Goal: Task Accomplishment & Management: Manage account settings

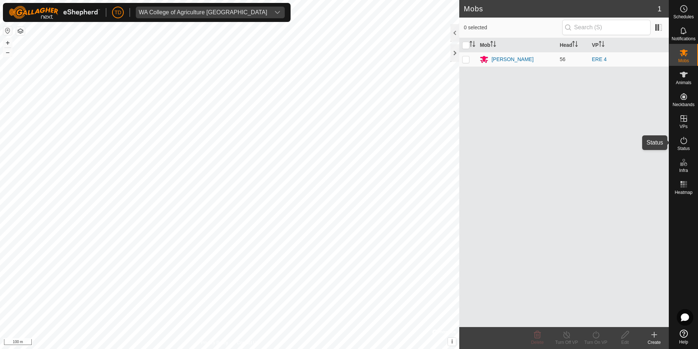
click at [687, 144] on icon at bounding box center [684, 140] width 9 height 9
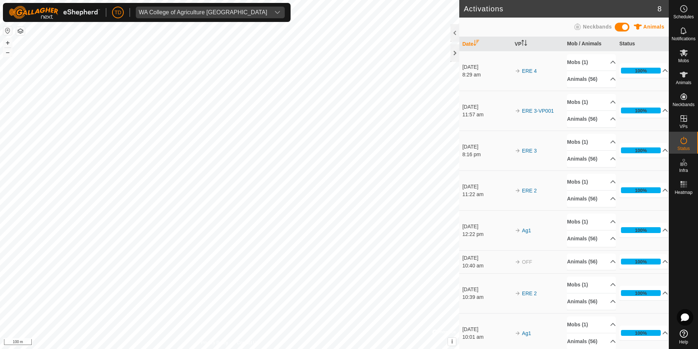
click at [596, 28] on span "Neckbands" at bounding box center [597, 27] width 29 height 6
click at [652, 26] on span "Animals" at bounding box center [654, 27] width 21 height 6
click at [642, 107] on link "Monitor Neckbands" at bounding box center [633, 110] width 72 height 15
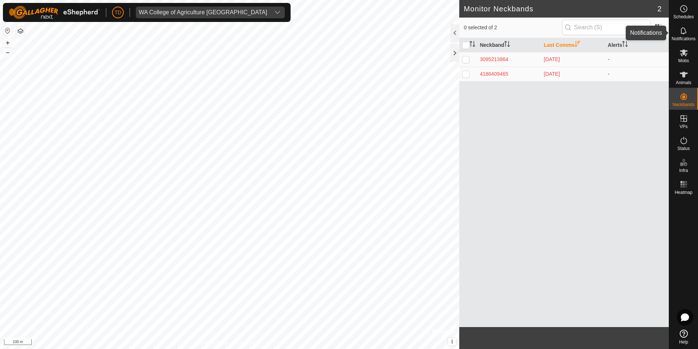
click at [686, 33] on icon at bounding box center [684, 30] width 6 height 7
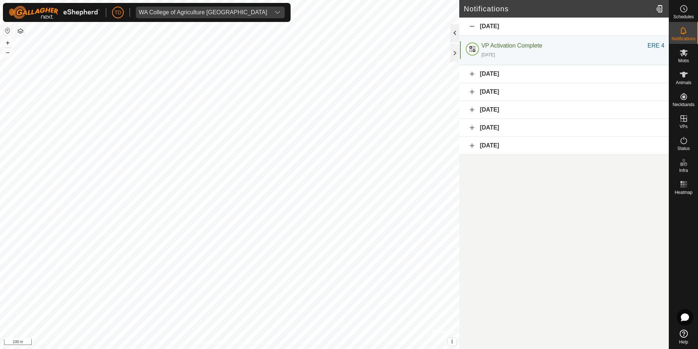
click at [455, 33] on div at bounding box center [455, 33] width 9 height 18
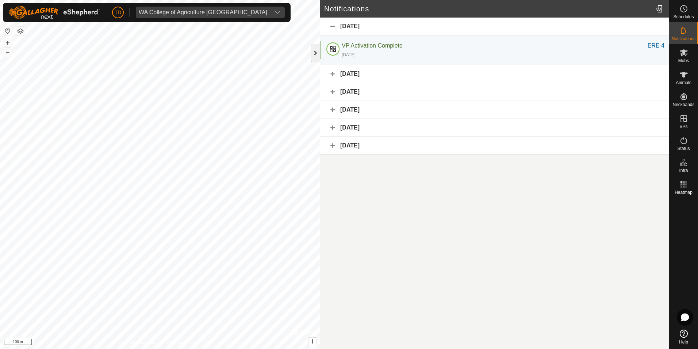
click at [313, 52] on div at bounding box center [315, 53] width 9 height 18
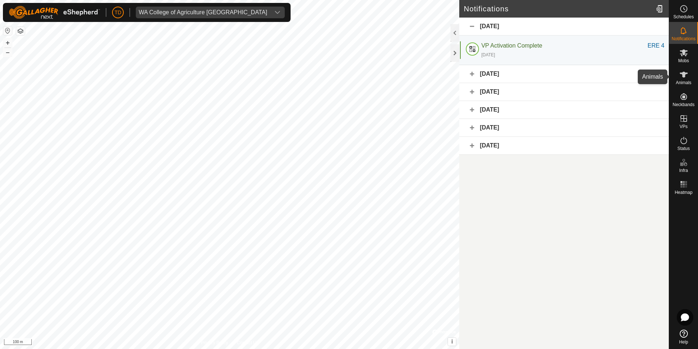
click at [684, 77] on icon at bounding box center [684, 75] width 8 height 6
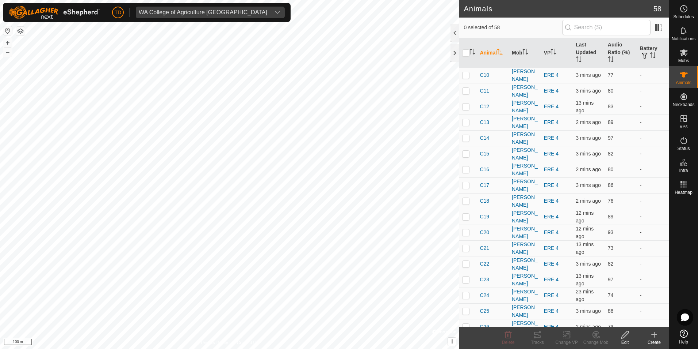
click at [455, 35] on div at bounding box center [455, 33] width 9 height 18
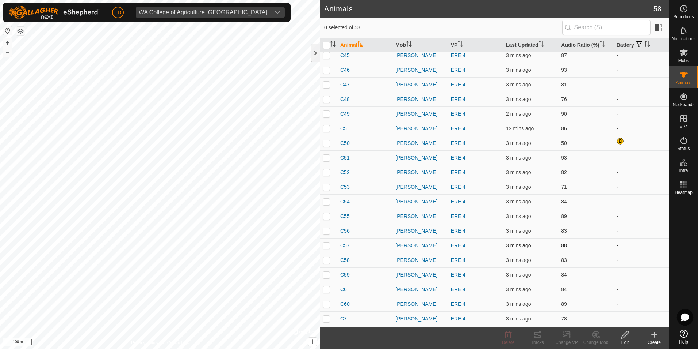
scroll to position [573, 0]
click at [319, 53] on div at bounding box center [315, 53] width 9 height 18
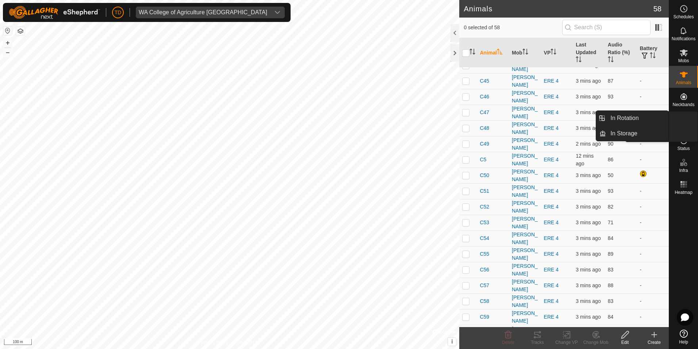
click at [681, 118] on icon at bounding box center [684, 118] width 7 height 7
click at [633, 121] on link "In Rotation" at bounding box center [637, 118] width 62 height 15
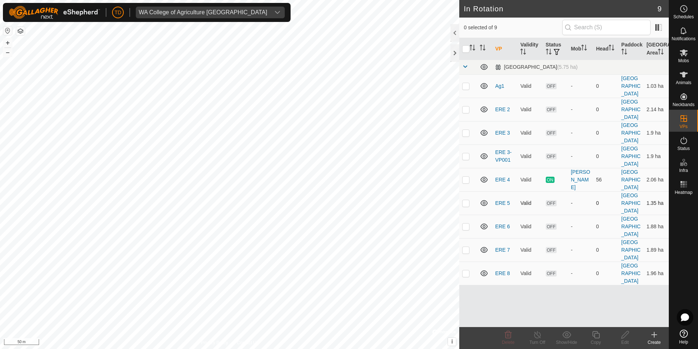
click at [465, 202] on p-checkbox at bounding box center [465, 203] width 7 height 6
checkbox input "true"
click at [466, 225] on p-checkbox at bounding box center [465, 226] width 7 height 6
checkbox input "true"
click at [467, 251] on p-checkbox at bounding box center [465, 250] width 7 height 6
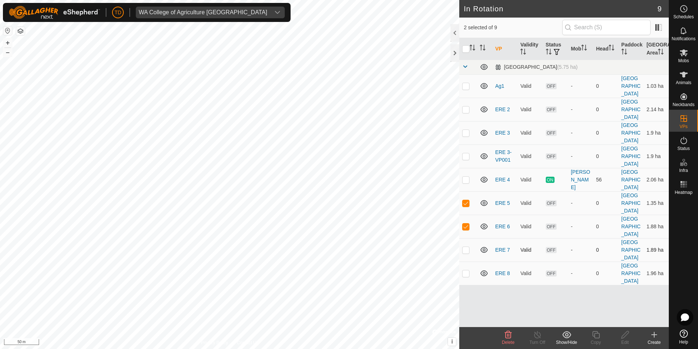
checkbox input "true"
click at [464, 274] on p-checkbox at bounding box center [465, 273] width 7 height 6
checkbox input "true"
click at [511, 336] on icon at bounding box center [508, 334] width 7 height 7
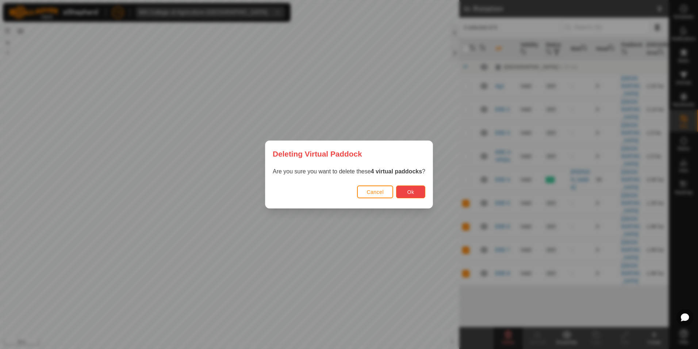
click at [409, 190] on span "Ok" at bounding box center [411, 192] width 7 height 6
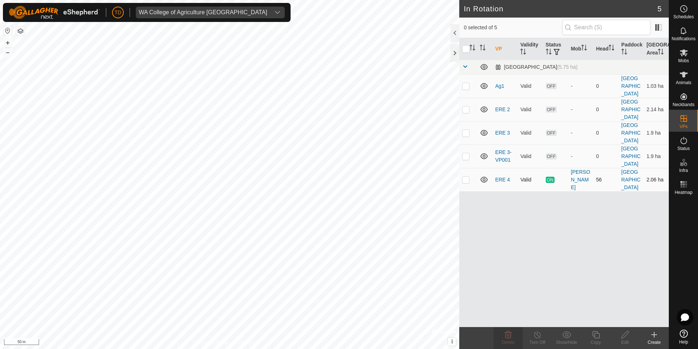
click at [466, 181] on p-checkbox at bounding box center [465, 179] width 7 height 6
checkbox input "true"
click at [596, 336] on icon at bounding box center [596, 334] width 9 height 9
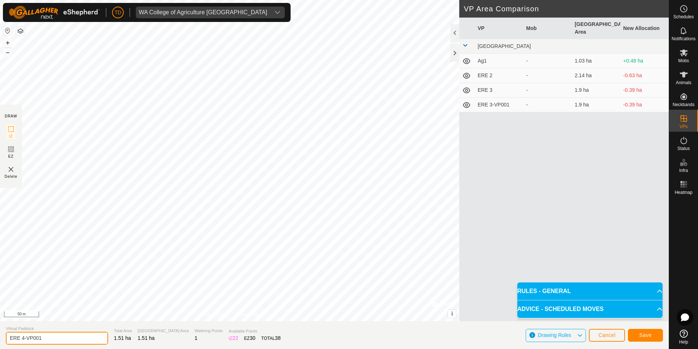
drag, startPoint x: 50, startPoint y: 339, endPoint x: 20, endPoint y: 344, distance: 30.0
click at [20, 344] on input "ERE 4-VP001" at bounding box center [57, 337] width 102 height 13
type input "ERE 5"
click at [653, 335] on button "Save" at bounding box center [645, 334] width 35 height 13
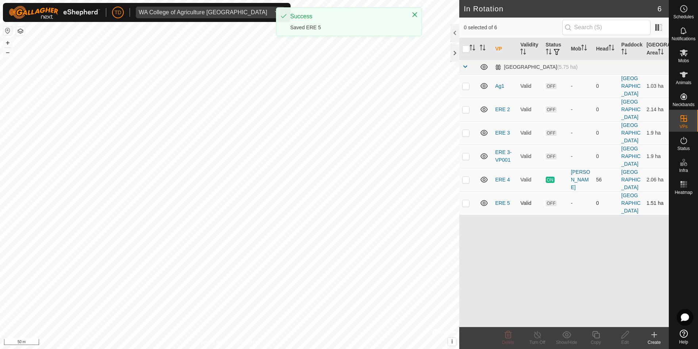
click at [465, 202] on p-checkbox at bounding box center [465, 203] width 7 height 6
checkbox input "true"
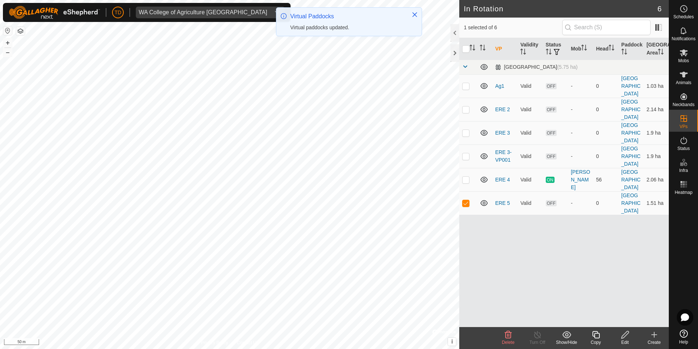
click at [595, 336] on icon at bounding box center [596, 334] width 9 height 9
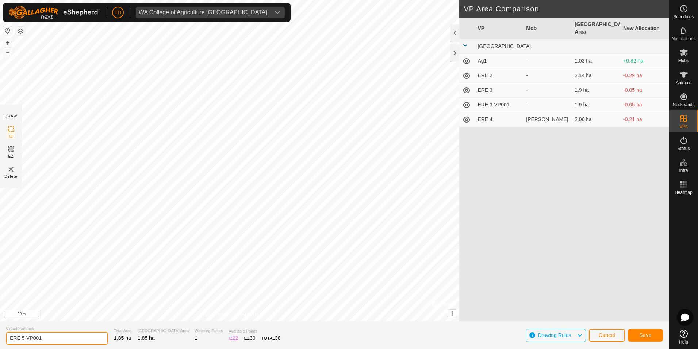
drag, startPoint x: 42, startPoint y: 337, endPoint x: 19, endPoint y: 340, distance: 23.6
click at [19, 340] on input "ERE 5-VP001" at bounding box center [57, 337] width 102 height 13
click at [20, 337] on input "ERE6" at bounding box center [57, 337] width 102 height 13
type input "ERE 6"
click at [652, 337] on button "Save" at bounding box center [645, 334] width 35 height 13
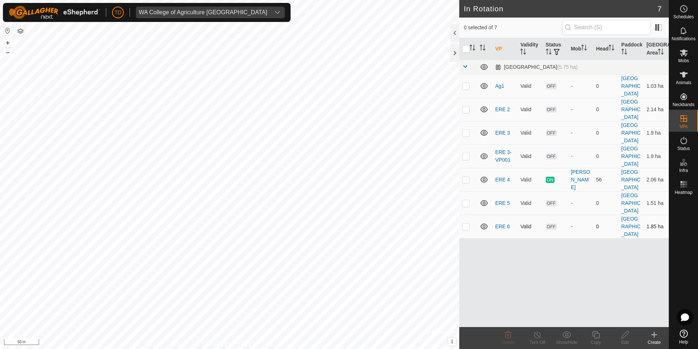
click at [467, 228] on p-checkbox at bounding box center [465, 226] width 7 height 6
checkbox input "true"
click at [597, 336] on icon at bounding box center [596, 334] width 9 height 9
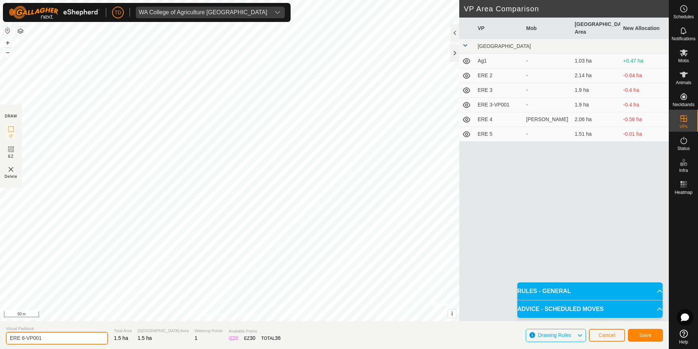
drag, startPoint x: 40, startPoint y: 337, endPoint x: 20, endPoint y: 342, distance: 20.8
click at [20, 342] on input "ERE 6-VP001" at bounding box center [57, 337] width 102 height 13
type input "ERE 7"
click at [641, 334] on span "Save" at bounding box center [646, 335] width 12 height 6
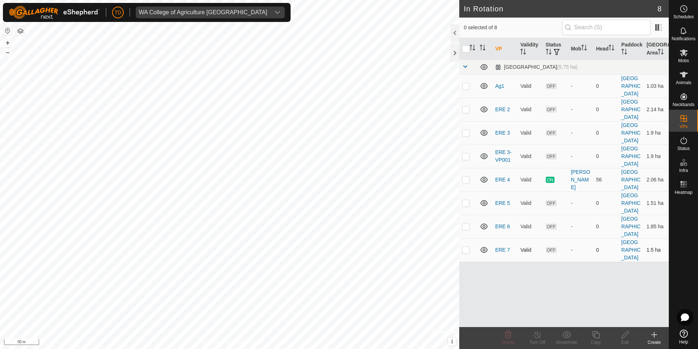
click at [464, 250] on p-checkbox at bounding box center [465, 250] width 7 height 6
checkbox input "true"
click at [597, 334] on icon at bounding box center [596, 334] width 9 height 9
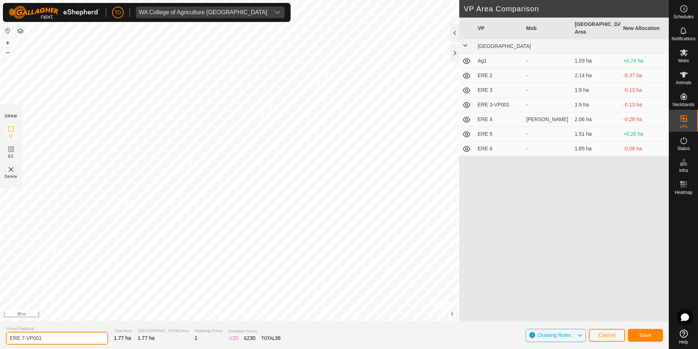
drag, startPoint x: 44, startPoint y: 338, endPoint x: 19, endPoint y: 342, distance: 25.2
click at [19, 342] on input "ERE 7-VP001" at bounding box center [57, 337] width 102 height 13
click at [20, 339] on input "ERE8" at bounding box center [57, 337] width 102 height 13
type input "ERE 8"
click at [645, 334] on span "Save" at bounding box center [646, 335] width 12 height 6
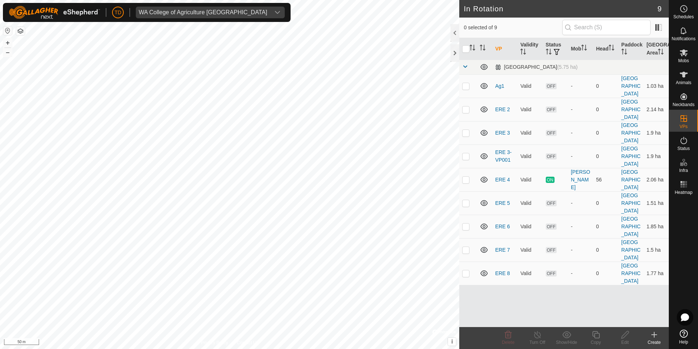
checkbox input "true"
click at [598, 335] on icon at bounding box center [596, 334] width 9 height 9
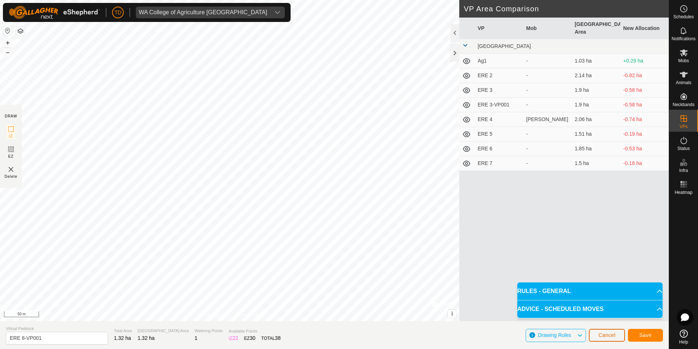
click at [616, 337] on button "Cancel" at bounding box center [607, 334] width 36 height 13
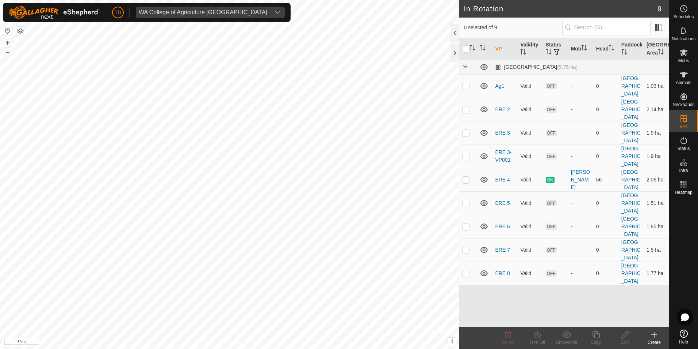
click at [465, 275] on p-checkbox at bounding box center [465, 273] width 7 height 6
checkbox input "true"
click at [599, 335] on icon at bounding box center [596, 334] width 9 height 9
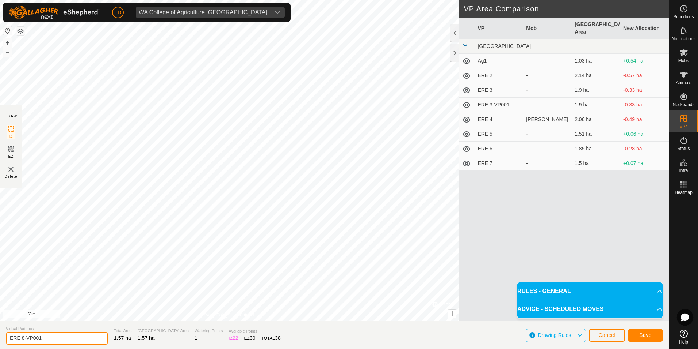
drag, startPoint x: 46, startPoint y: 338, endPoint x: 21, endPoint y: 340, distance: 25.3
click at [21, 340] on input "ERE 8-VP001" at bounding box center [57, 337] width 102 height 13
type input "ERE 9"
click at [658, 336] on button "Save" at bounding box center [645, 334] width 35 height 13
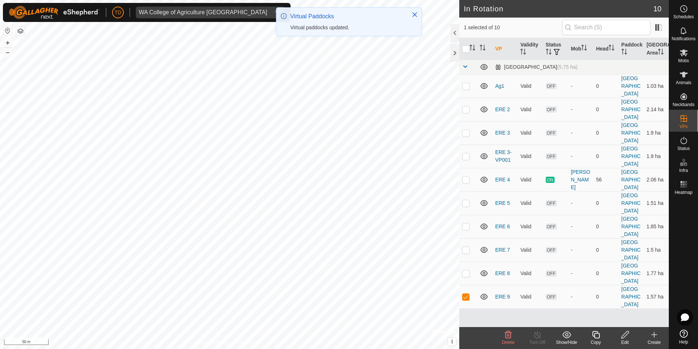
click at [598, 333] on icon at bounding box center [596, 334] width 7 height 7
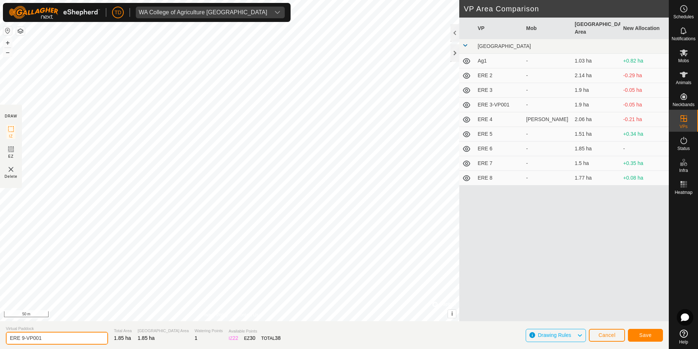
drag, startPoint x: 33, startPoint y: 339, endPoint x: 20, endPoint y: 340, distance: 12.9
click at [20, 340] on input "ERE 9-VP001" at bounding box center [57, 337] width 102 height 13
type input "ERE 10"
click at [645, 335] on span "Save" at bounding box center [646, 335] width 12 height 6
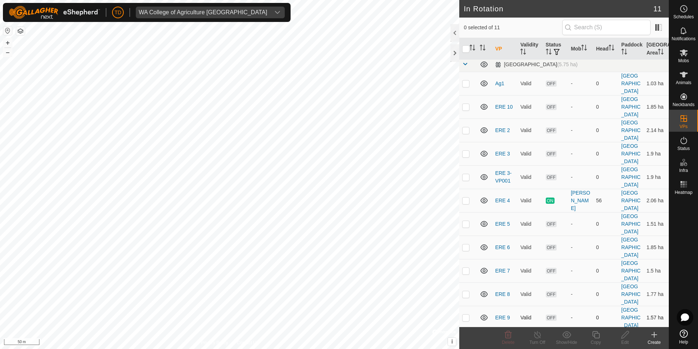
scroll to position [5, 0]
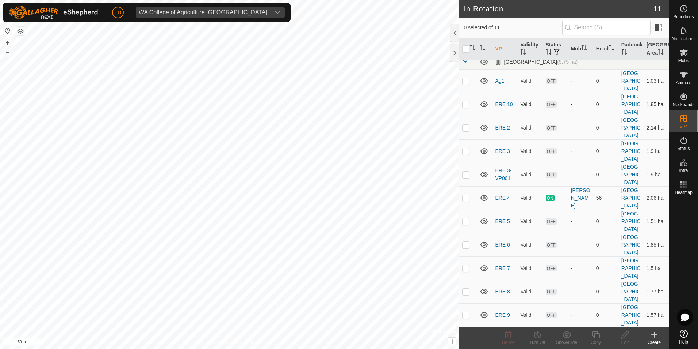
click at [467, 105] on p-checkbox at bounding box center [465, 104] width 7 height 6
checkbox input "true"
click at [599, 334] on icon at bounding box center [596, 334] width 7 height 7
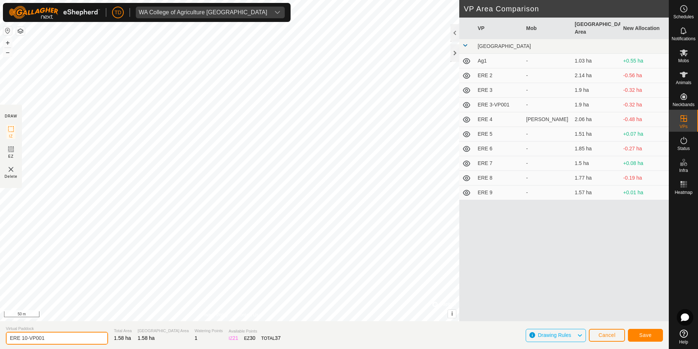
drag, startPoint x: 43, startPoint y: 339, endPoint x: 22, endPoint y: 341, distance: 21.6
click at [22, 341] on input "ERE 10-VP001" at bounding box center [57, 337] width 102 height 13
type input "ERE 11"
click at [652, 334] on button "Save" at bounding box center [645, 334] width 35 height 13
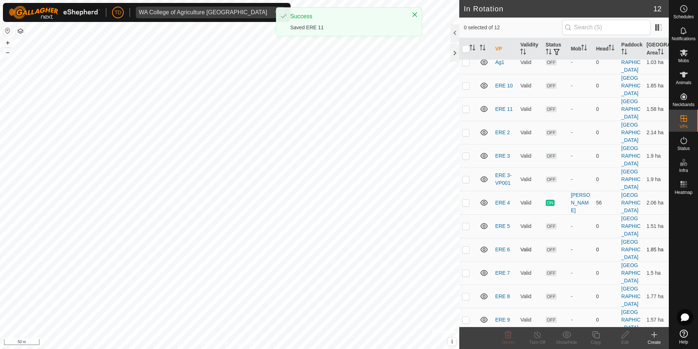
scroll to position [28, 0]
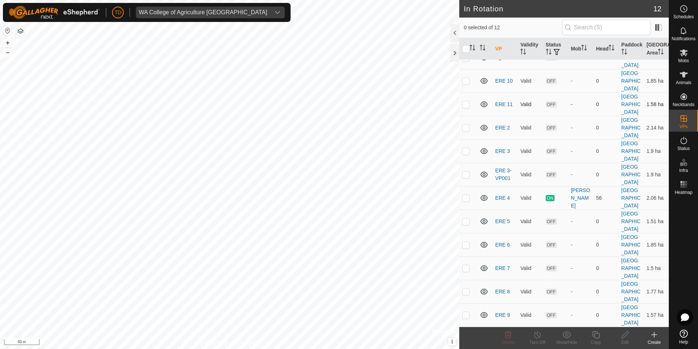
click at [466, 106] on p-checkbox at bounding box center [465, 104] width 7 height 6
checkbox input "true"
click at [595, 335] on icon at bounding box center [596, 334] width 7 height 7
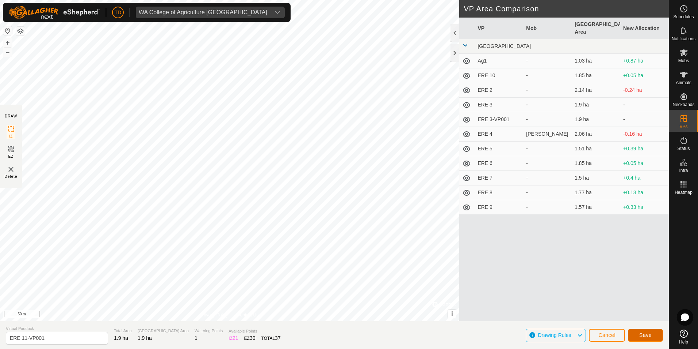
click at [646, 334] on span "Save" at bounding box center [646, 335] width 12 height 6
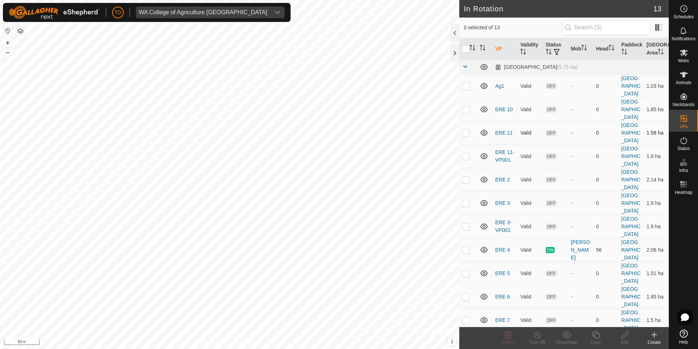
click at [466, 134] on p-checkbox at bounding box center [465, 133] width 7 height 6
checkbox input "true"
click at [468, 155] on p-checkbox at bounding box center [465, 156] width 7 height 6
checkbox input "true"
click at [465, 134] on p-checkbox at bounding box center [465, 133] width 7 height 6
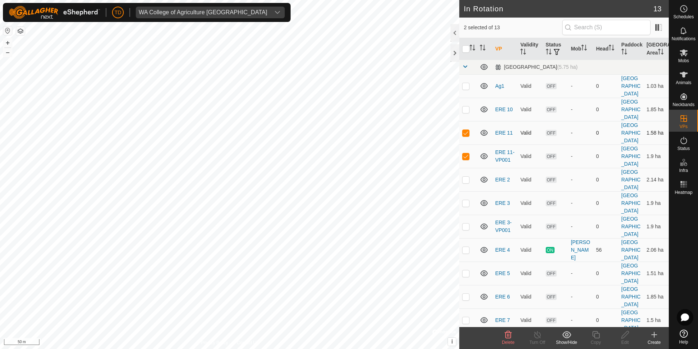
checkbox input "false"
click at [625, 333] on icon at bounding box center [625, 334] width 7 height 7
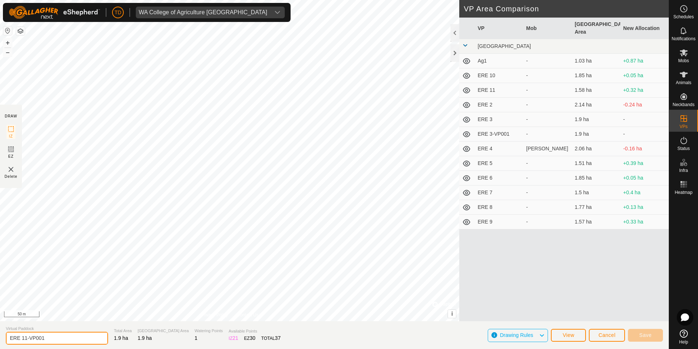
drag, startPoint x: 43, startPoint y: 336, endPoint x: 23, endPoint y: 339, distance: 20.2
click at [23, 339] on input "ERE 11-VP001" at bounding box center [57, 337] width 102 height 13
type input "ERE 12"
click at [652, 336] on button "Save" at bounding box center [645, 334] width 35 height 13
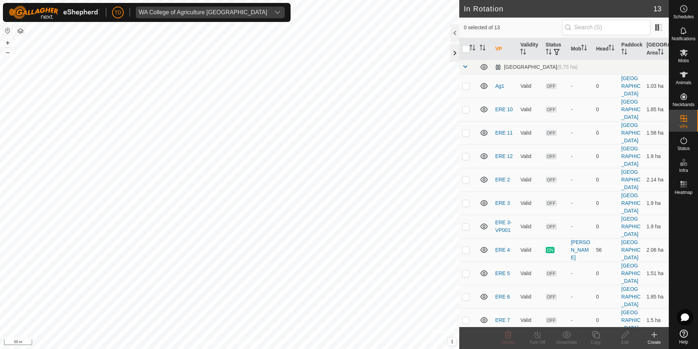
click at [454, 55] on div at bounding box center [455, 53] width 9 height 18
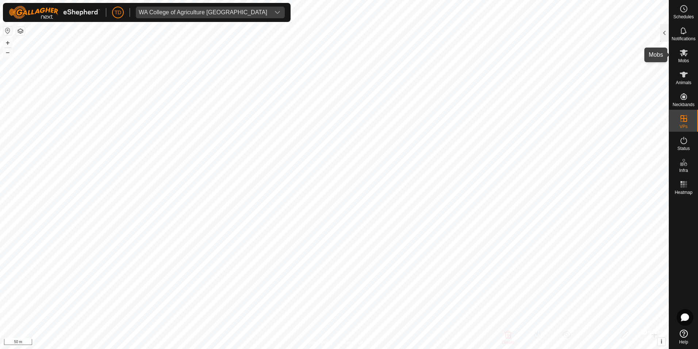
click at [683, 52] on icon at bounding box center [684, 52] width 9 height 9
click at [670, 36] on div "Notifications" at bounding box center [684, 33] width 29 height 22
click at [666, 36] on div at bounding box center [664, 33] width 9 height 18
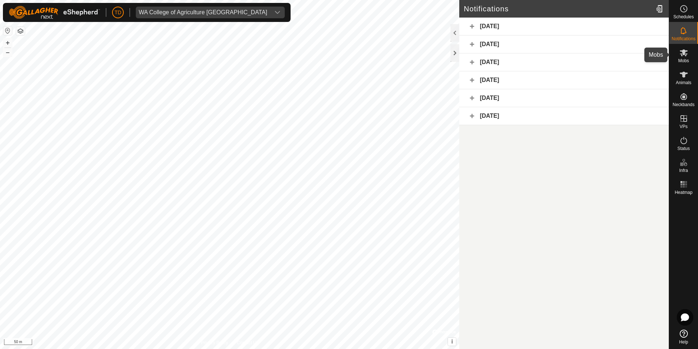
click at [686, 54] on icon at bounding box center [684, 52] width 9 height 9
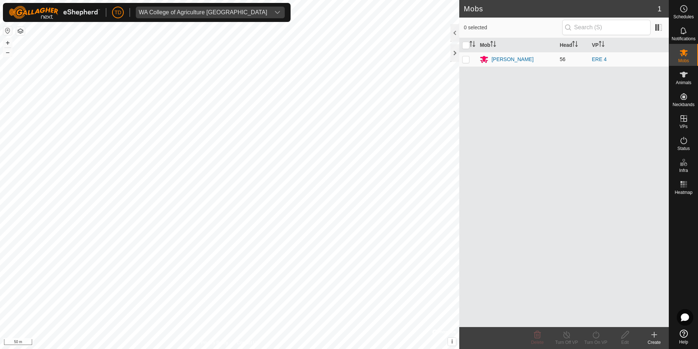
click at [467, 60] on p-checkbox at bounding box center [465, 59] width 7 height 6
checkbox input "true"
click at [597, 334] on icon at bounding box center [596, 334] width 9 height 9
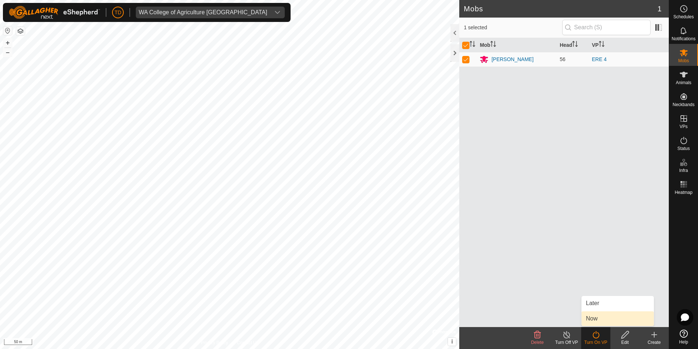
click at [591, 317] on link "Now" at bounding box center [618, 318] width 72 height 15
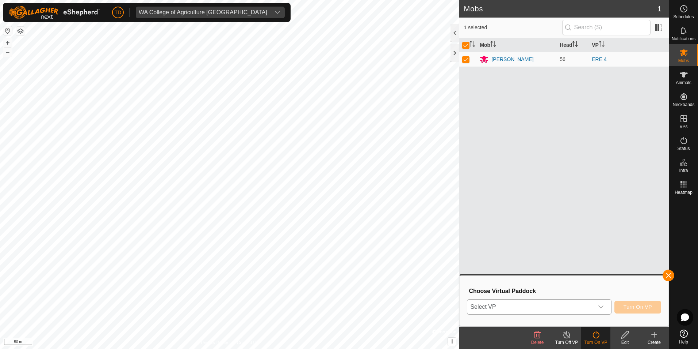
click at [602, 306] on icon "dropdown trigger" at bounding box center [601, 306] width 5 height 3
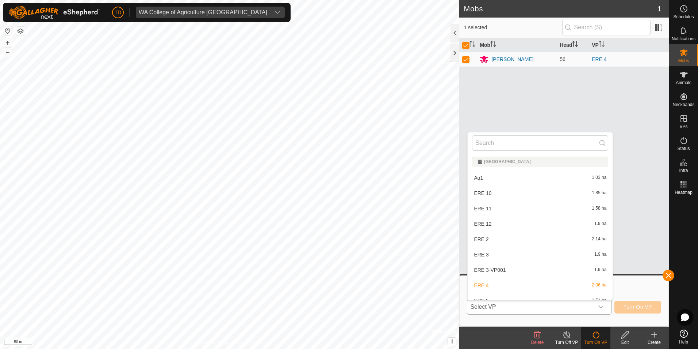
scroll to position [8, 0]
click at [641, 102] on div "Mob Head VP [PERSON_NAME] 56 ERE 4" at bounding box center [565, 182] width 210 height 289
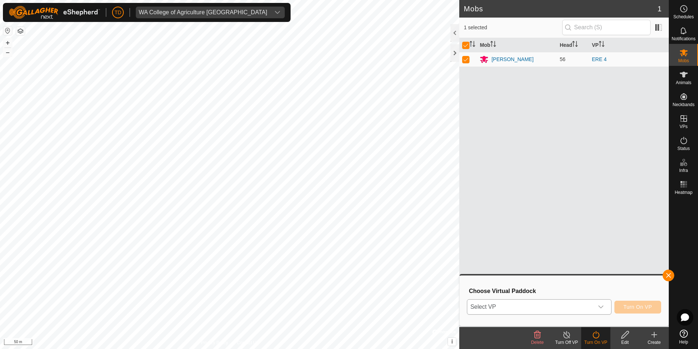
click at [605, 302] on div "dropdown trigger" at bounding box center [601, 306] width 15 height 15
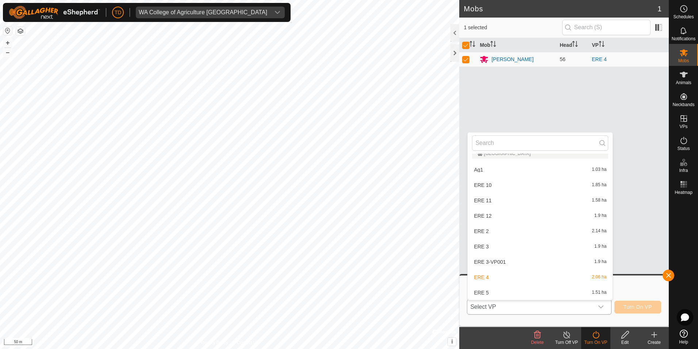
click at [487, 290] on li "ERE 5 1.51 ha" at bounding box center [540, 292] width 145 height 15
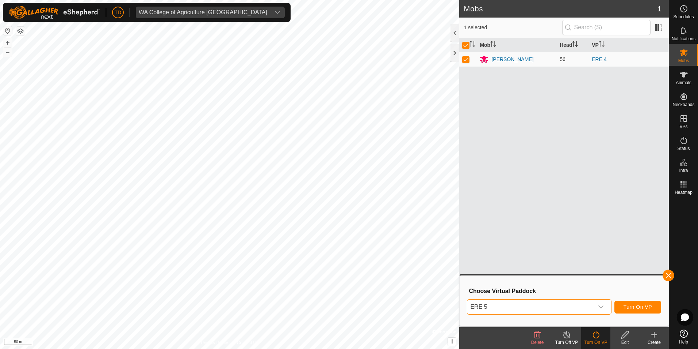
click at [465, 60] on p-checkbox at bounding box center [465, 59] width 7 height 6
checkbox input "false"
click at [467, 61] on p-checkbox at bounding box center [465, 59] width 7 height 6
checkbox input "true"
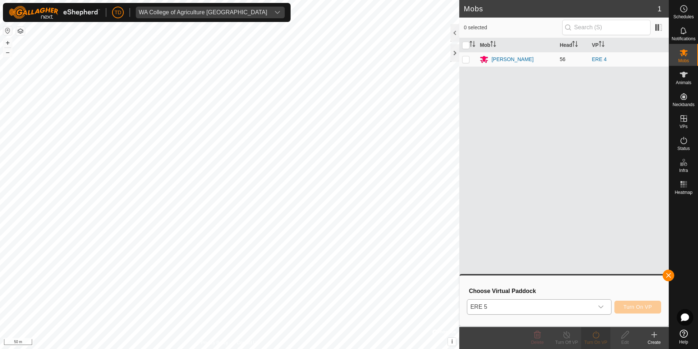
checkbox input "true"
click at [604, 308] on icon "dropdown trigger" at bounding box center [601, 307] width 6 height 6
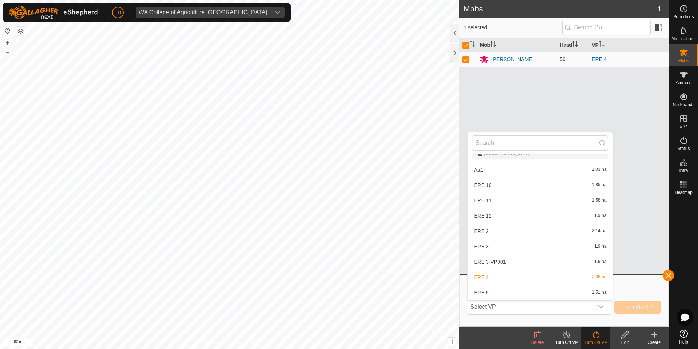
click at [537, 288] on li "ERE 5 1.51 ha" at bounding box center [540, 292] width 145 height 15
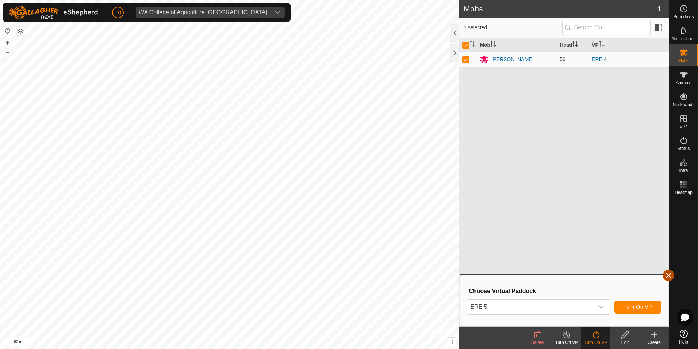
click at [671, 274] on button "button" at bounding box center [669, 275] width 12 height 12
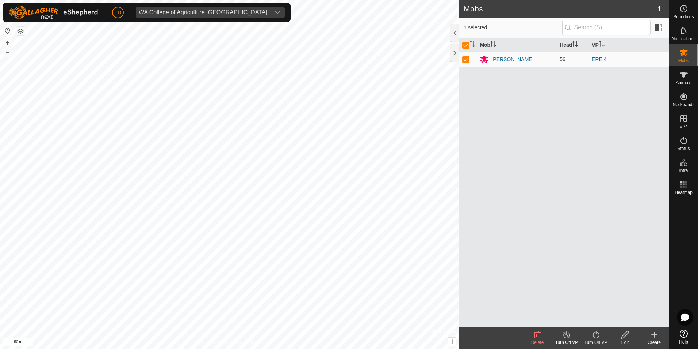
click at [595, 338] on icon at bounding box center [596, 334] width 9 height 9
click at [594, 300] on link "Later" at bounding box center [618, 303] width 72 height 15
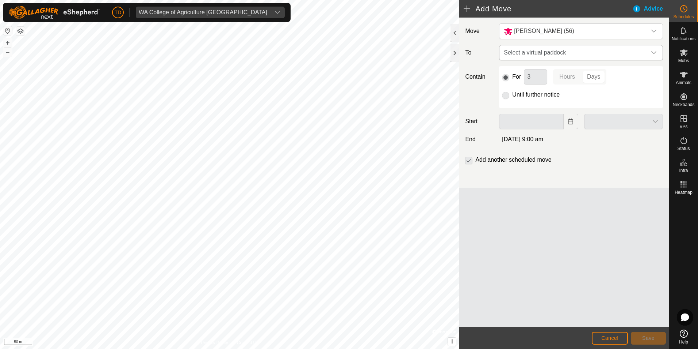
click at [656, 52] on icon "dropdown trigger" at bounding box center [654, 52] width 5 height 3
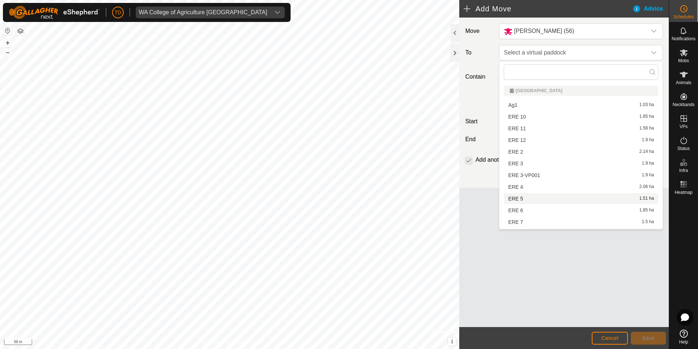
click at [514, 196] on li "ERE 5 1.51 ha" at bounding box center [581, 198] width 155 height 11
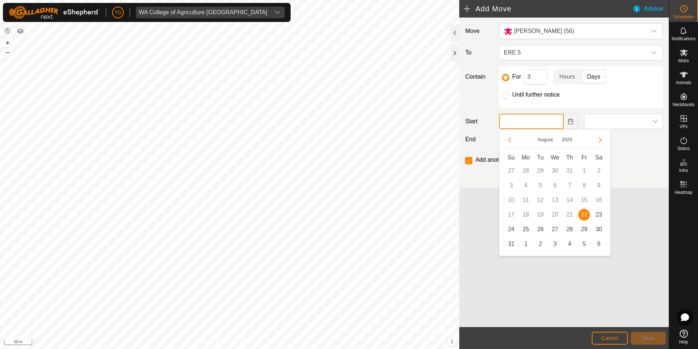
click at [518, 121] on input "text" at bounding box center [531, 121] width 64 height 15
click at [586, 213] on span "22" at bounding box center [585, 215] width 12 height 12
type input "[DATE]"
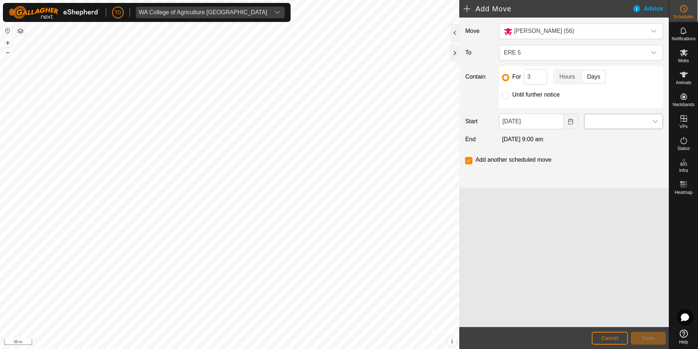
click at [616, 122] on span at bounding box center [617, 121] width 64 height 15
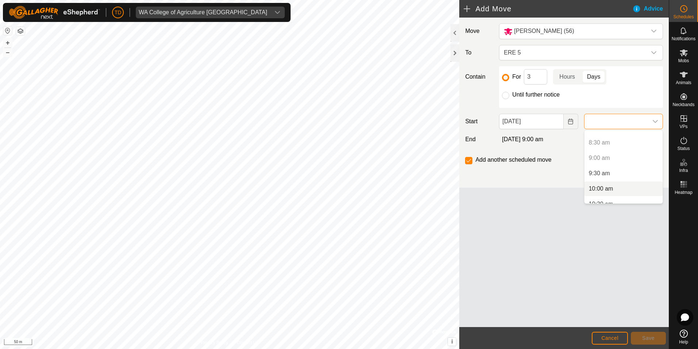
scroll to position [292, 0]
click at [599, 183] on li "11:00 am" at bounding box center [624, 182] width 78 height 15
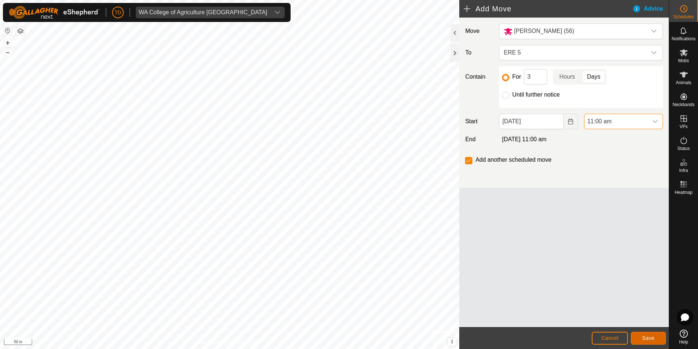
click at [652, 335] on span "Save" at bounding box center [649, 338] width 12 height 6
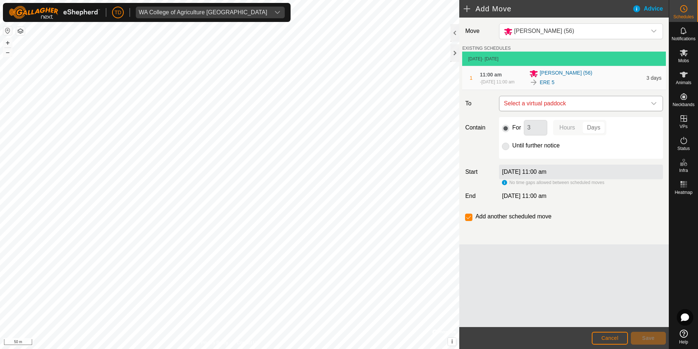
click at [656, 106] on icon "dropdown trigger" at bounding box center [654, 103] width 6 height 6
click at [521, 158] on li "ERE 6 1.85 ha" at bounding box center [581, 158] width 155 height 11
click at [534, 130] on input "3" at bounding box center [535, 127] width 23 height 15
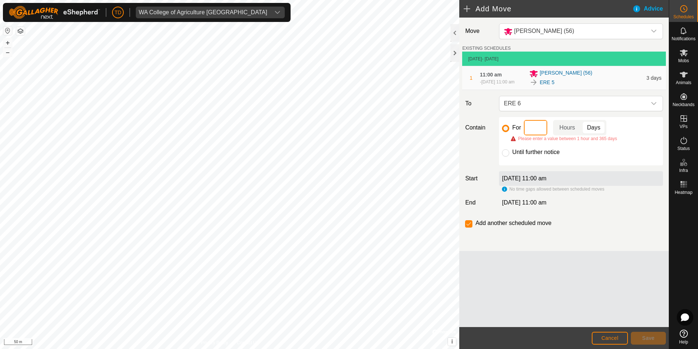
type input "1"
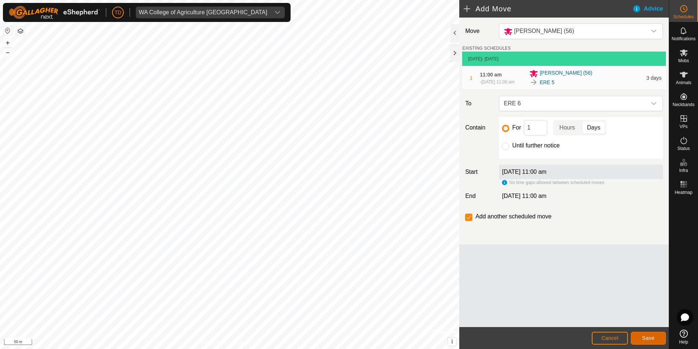
click at [645, 339] on span "Save" at bounding box center [649, 338] width 12 height 6
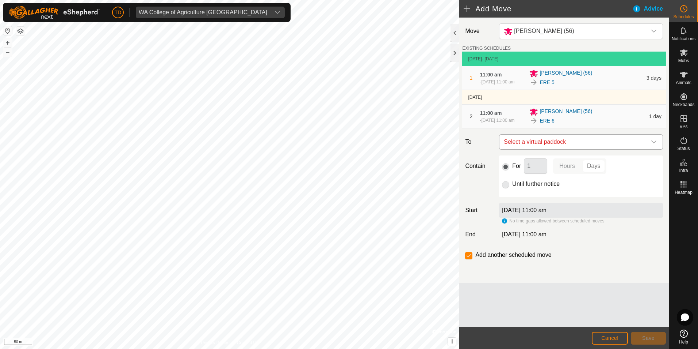
click at [653, 145] on icon "dropdown trigger" at bounding box center [654, 142] width 6 height 6
click at [632, 148] on span "Select a virtual paddock" at bounding box center [574, 141] width 146 height 15
click at [654, 143] on icon "dropdown trigger" at bounding box center [654, 141] width 5 height 3
type input "ERE 7"
click at [652, 167] on icon at bounding box center [653, 168] width 6 height 6
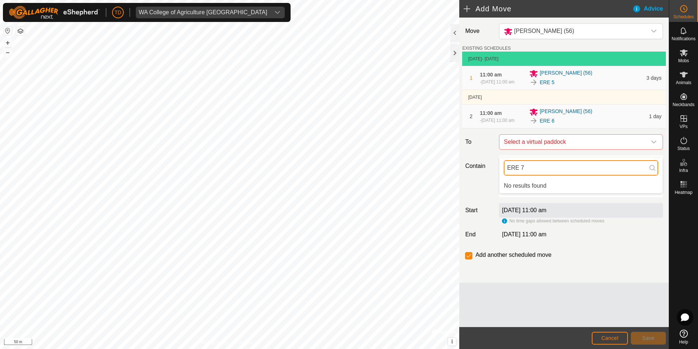
click at [525, 165] on input "ERE 7" at bounding box center [581, 167] width 155 height 15
click at [502, 102] on td "[DATE]" at bounding box center [564, 97] width 204 height 15
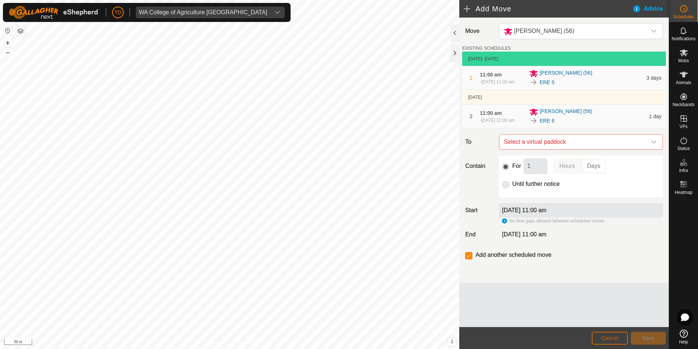
click at [617, 336] on span "Cancel" at bounding box center [610, 338] width 17 height 6
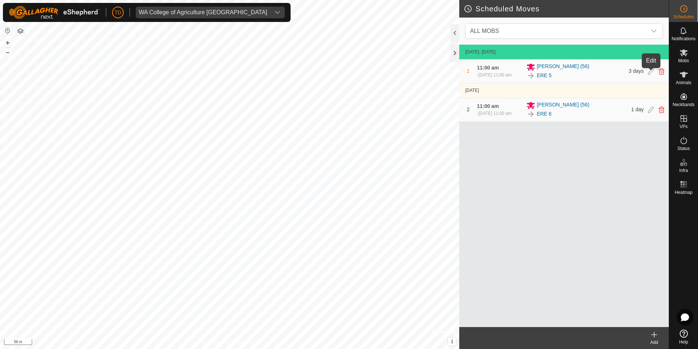
click at [651, 73] on icon at bounding box center [651, 71] width 6 height 7
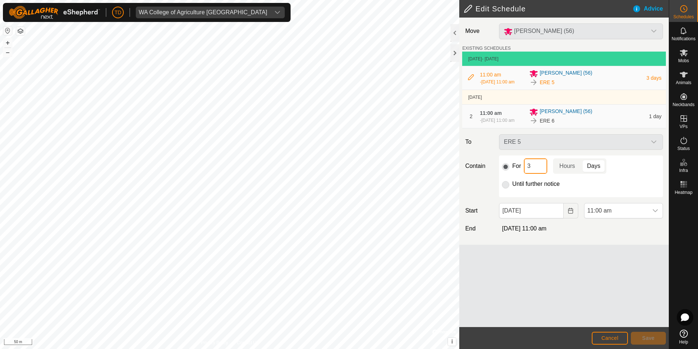
drag, startPoint x: 540, startPoint y: 173, endPoint x: 533, endPoint y: 174, distance: 7.3
click at [533, 174] on input "3" at bounding box center [535, 165] width 23 height 15
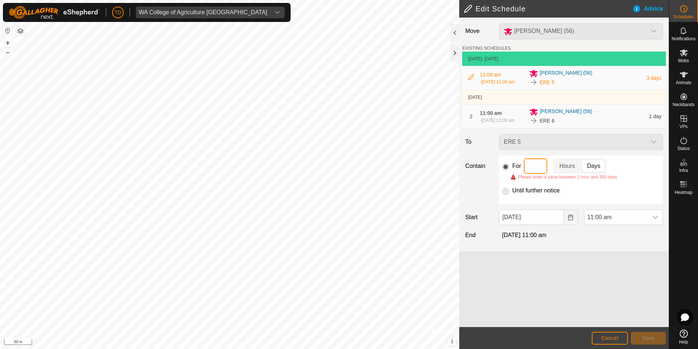
type input "1"
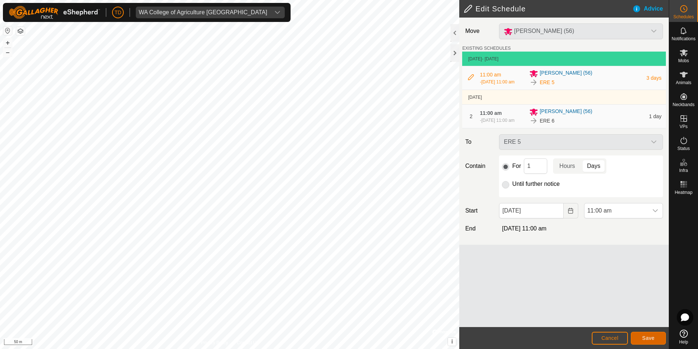
click at [645, 337] on span "Save" at bounding box center [649, 338] width 12 height 6
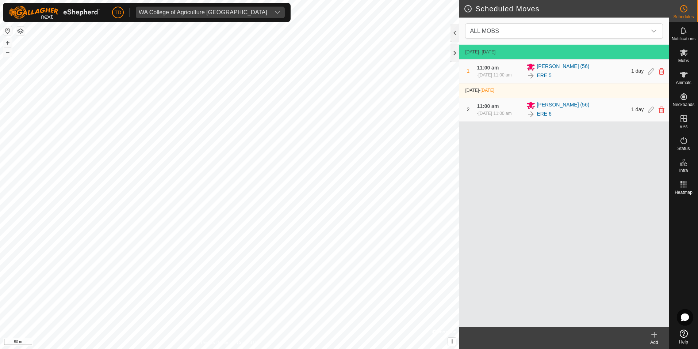
click at [551, 110] on span "[PERSON_NAME] (56)" at bounding box center [563, 105] width 53 height 9
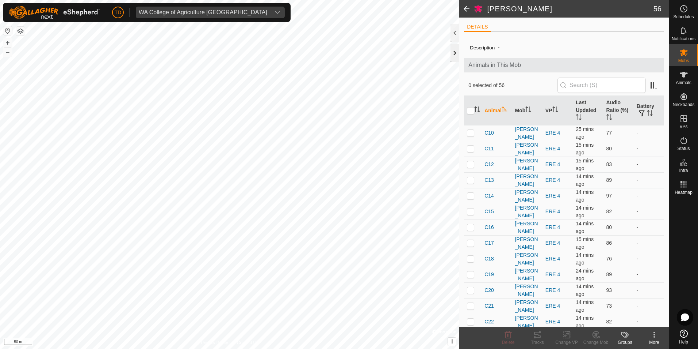
click at [456, 49] on div at bounding box center [455, 53] width 9 height 18
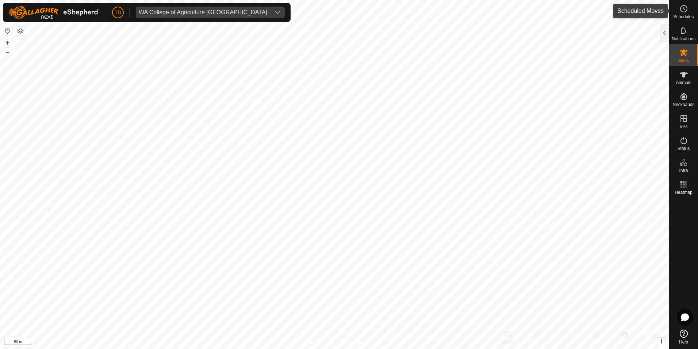
click at [683, 14] on es-schedule-vp-svg-icon at bounding box center [684, 9] width 13 height 12
click at [667, 29] on div at bounding box center [664, 33] width 9 height 18
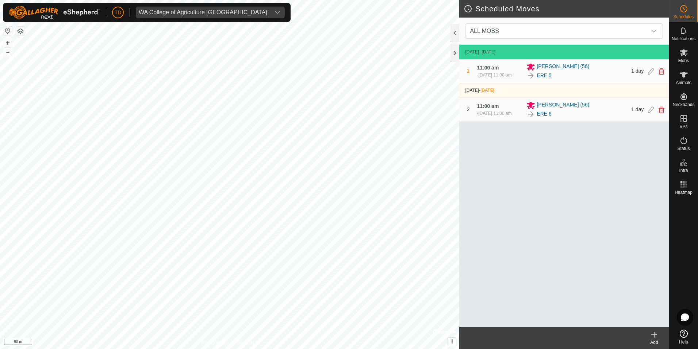
click at [656, 335] on icon at bounding box center [654, 334] width 9 height 9
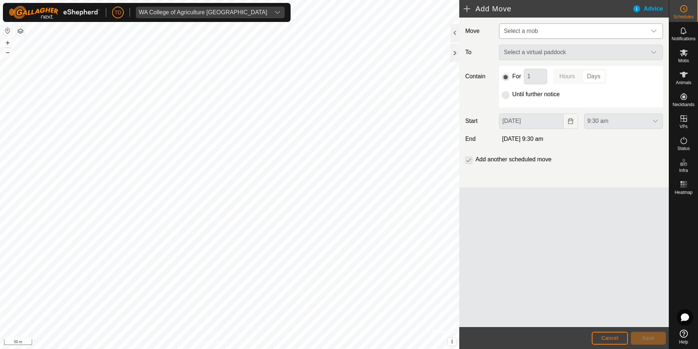
click at [629, 31] on span "Select a mob" at bounding box center [574, 31] width 146 height 15
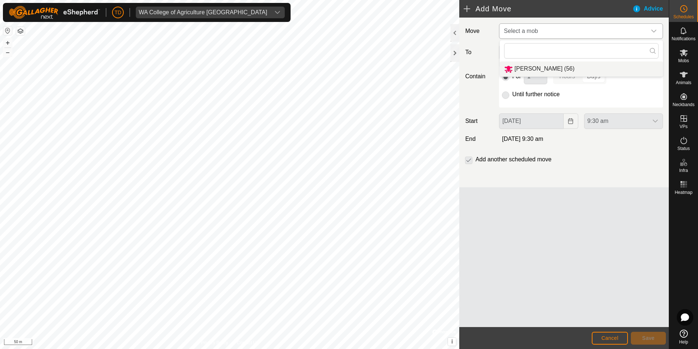
click at [571, 71] on li "[PERSON_NAME] (56)" at bounding box center [581, 68] width 163 height 15
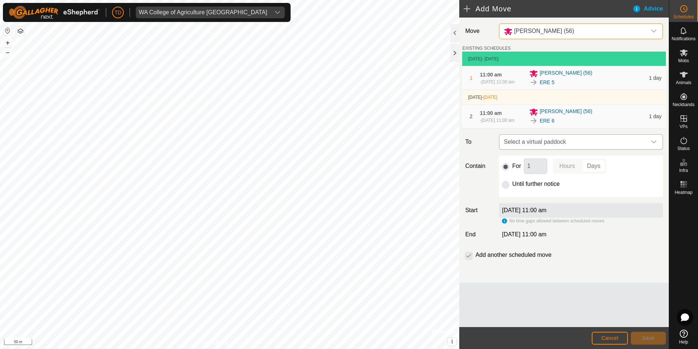
click at [607, 149] on span "Select a virtual paddock" at bounding box center [574, 141] width 146 height 15
click at [659, 145] on div "dropdown trigger" at bounding box center [654, 141] width 15 height 15
click at [641, 145] on span "Select a virtual paddock" at bounding box center [574, 141] width 146 height 15
click at [530, 183] on li "No results found" at bounding box center [581, 185] width 163 height 15
click at [478, 188] on div "Contain For 1 Hours Days Until further notice" at bounding box center [564, 176] width 204 height 42
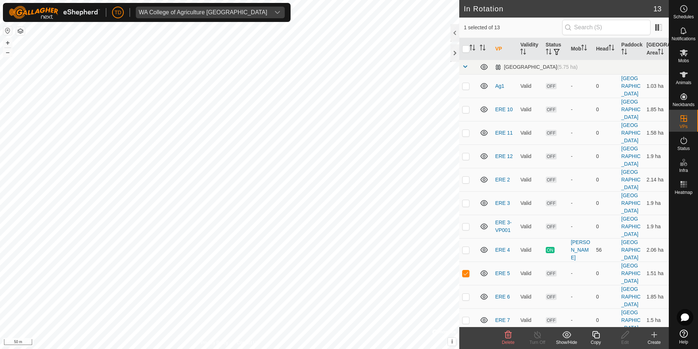
checkbox input "false"
checkbox input "true"
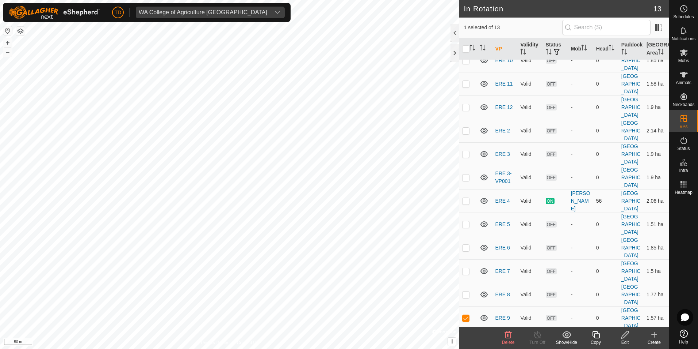
scroll to position [52, 0]
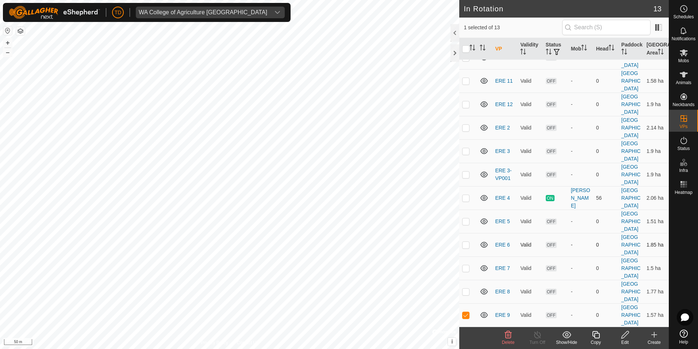
click at [465, 245] on p-checkbox at bounding box center [465, 244] width 7 height 6
checkbox input "true"
click at [469, 314] on p-checkbox at bounding box center [465, 315] width 7 height 6
checkbox input "false"
click at [465, 198] on p-checkbox at bounding box center [465, 198] width 7 height 6
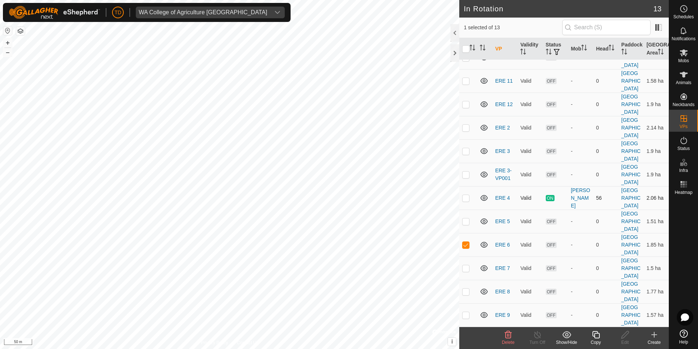
checkbox input "true"
click at [466, 222] on p-checkbox at bounding box center [465, 221] width 7 height 6
checkbox input "true"
click at [466, 243] on p-checkbox at bounding box center [465, 244] width 7 height 6
checkbox input "false"
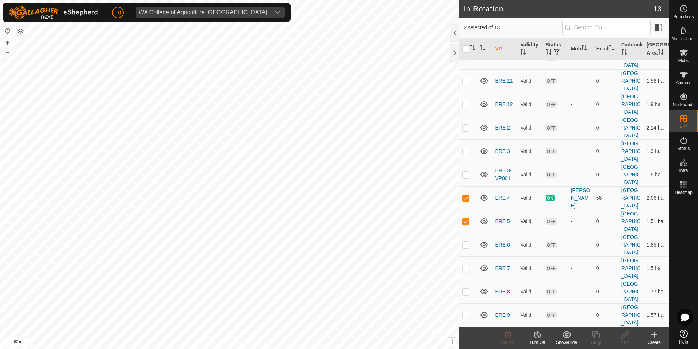
click at [465, 222] on p-checkbox at bounding box center [465, 221] width 7 height 6
checkbox input "false"
click at [464, 198] on p-checkbox at bounding box center [465, 198] width 7 height 6
checkbox input "false"
click at [456, 52] on div at bounding box center [455, 53] width 9 height 18
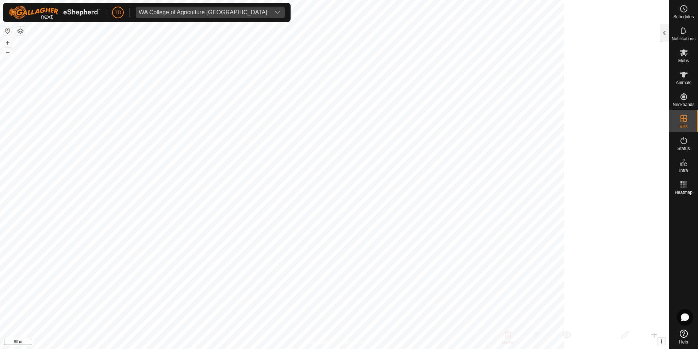
scroll to position [180, 0]
click at [686, 75] on icon at bounding box center [684, 74] width 9 height 9
click at [683, 53] on icon at bounding box center [684, 52] width 9 height 9
click at [686, 54] on icon at bounding box center [684, 52] width 8 height 7
click at [666, 31] on div at bounding box center [664, 33] width 9 height 18
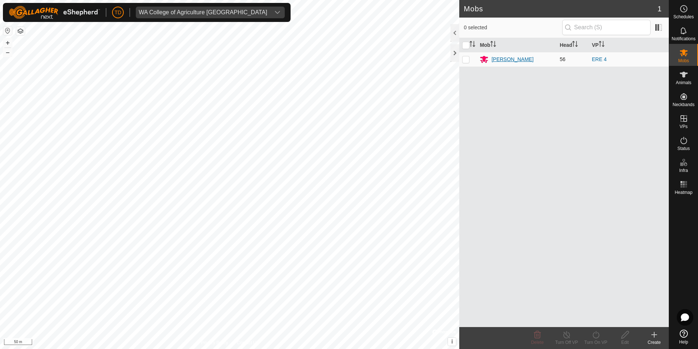
click at [510, 60] on div "[PERSON_NAME]" at bounding box center [513, 60] width 42 height 8
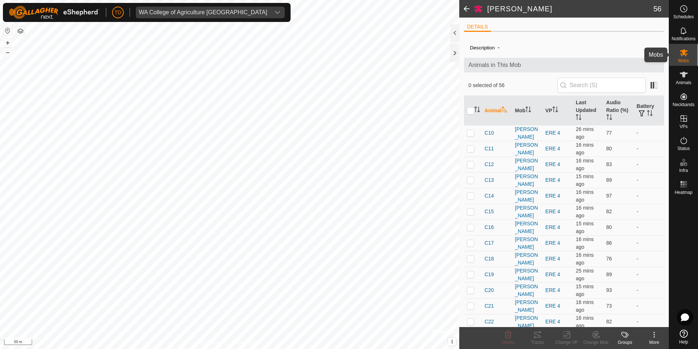
click at [685, 58] on span "Mobs" at bounding box center [684, 60] width 11 height 4
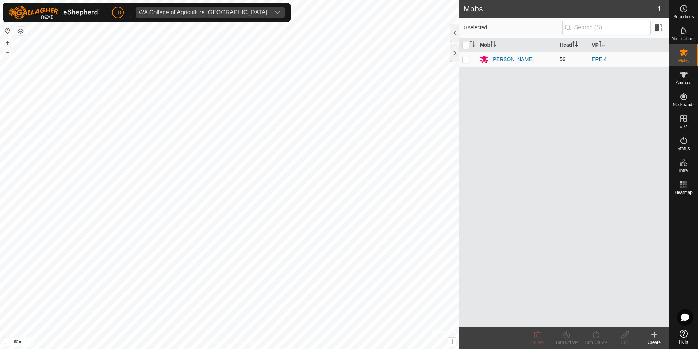
click at [468, 59] on p-checkbox at bounding box center [465, 59] width 7 height 6
checkbox input "true"
click at [596, 335] on icon at bounding box center [596, 334] width 9 height 9
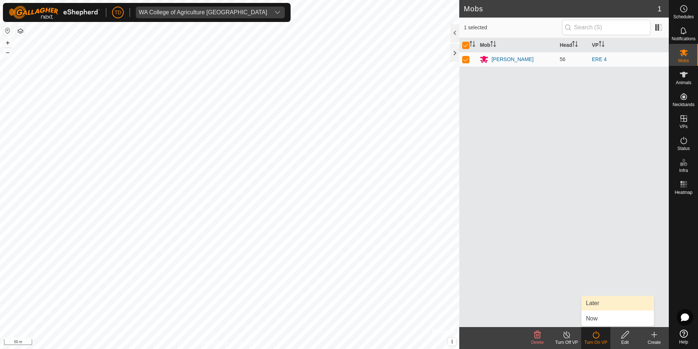
click at [594, 302] on span "Later" at bounding box center [592, 302] width 13 height 9
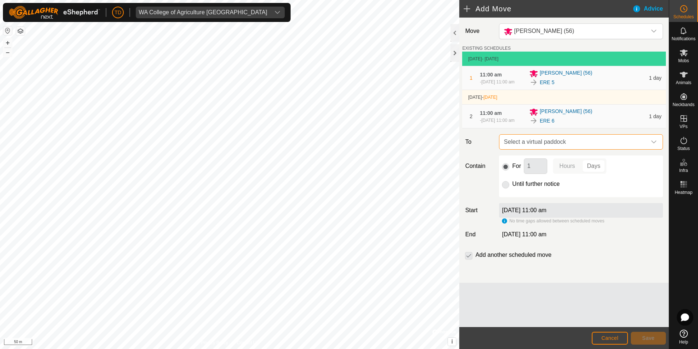
click at [622, 149] on span "Select a virtual paddock" at bounding box center [574, 141] width 146 height 15
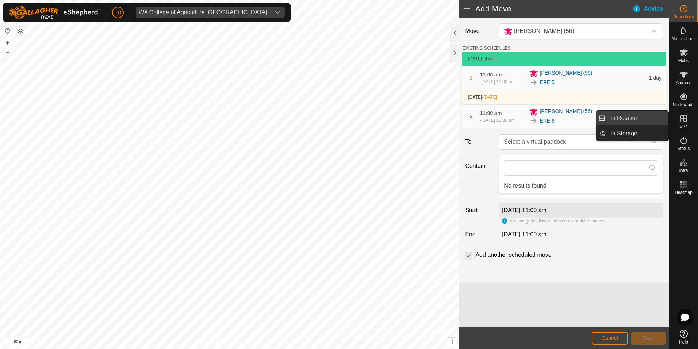
click at [637, 119] on link "In Rotation" at bounding box center [637, 118] width 62 height 15
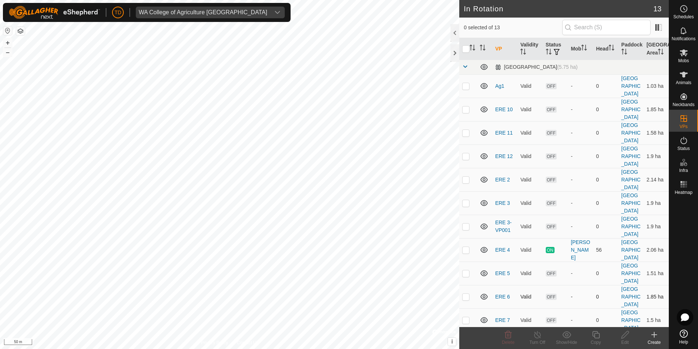
click at [466, 298] on p-checkbox at bounding box center [465, 296] width 7 height 6
click at [465, 299] on p-checkbox at bounding box center [465, 296] width 7 height 6
checkbox input "false"
click at [468, 321] on p-checkbox at bounding box center [465, 320] width 7 height 6
checkbox input "true"
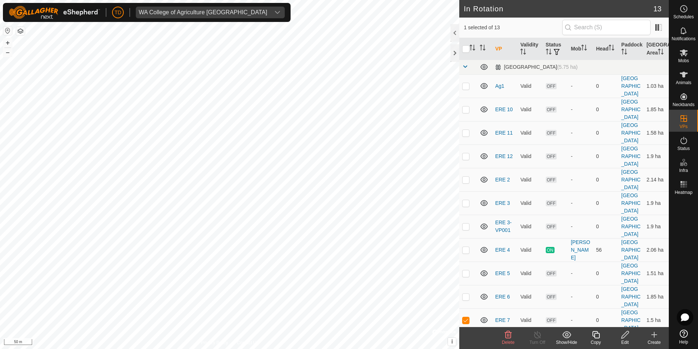
click at [652, 334] on icon at bounding box center [654, 334] width 5 height 0
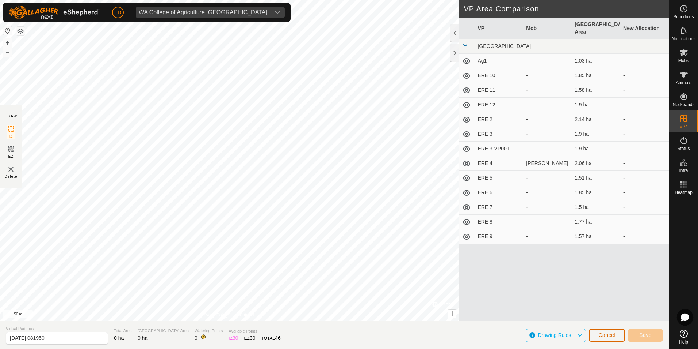
click at [614, 336] on span "Cancel" at bounding box center [607, 335] width 17 height 6
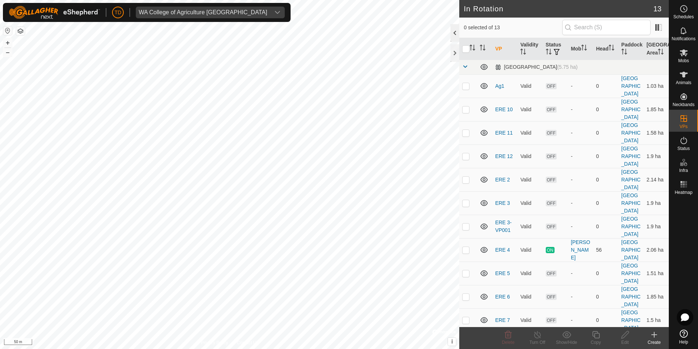
click at [456, 34] on div at bounding box center [455, 33] width 9 height 18
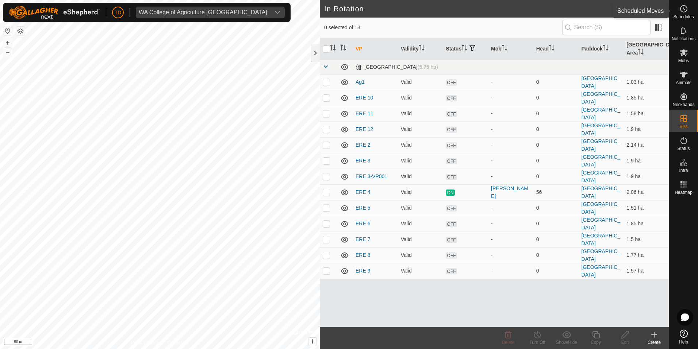
click at [681, 14] on es-schedule-vp-svg-icon at bounding box center [684, 9] width 13 height 12
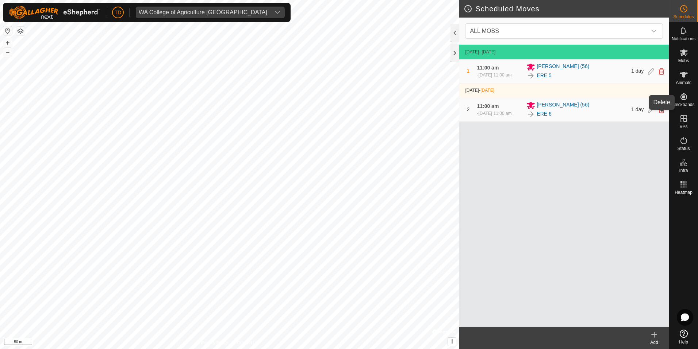
click at [664, 113] on icon at bounding box center [662, 109] width 6 height 7
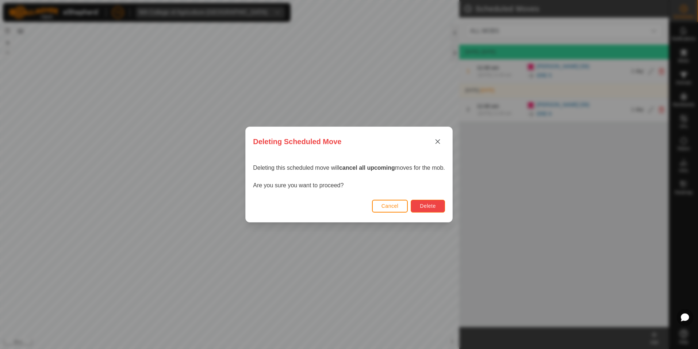
click at [431, 203] on span "Delete" at bounding box center [428, 206] width 16 height 6
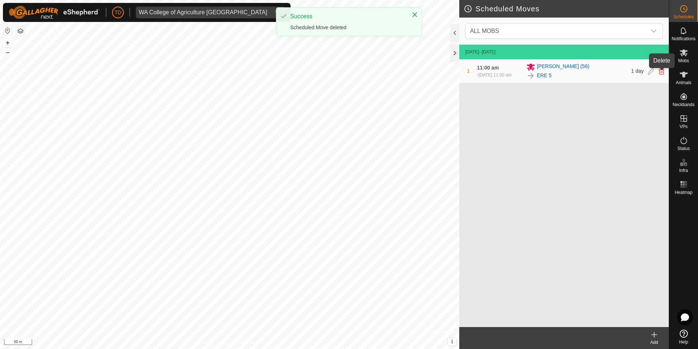
click at [662, 73] on icon at bounding box center [662, 71] width 6 height 7
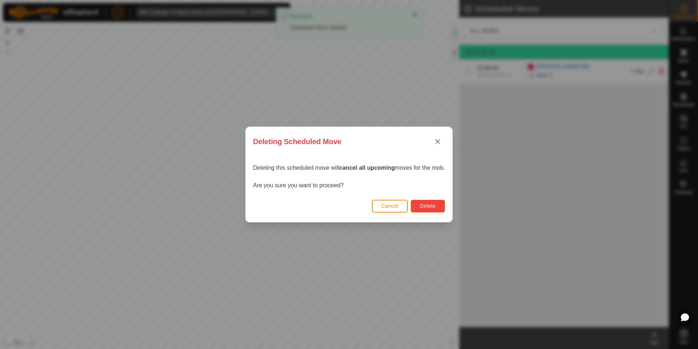
click at [442, 205] on button "Delete" at bounding box center [428, 205] width 34 height 13
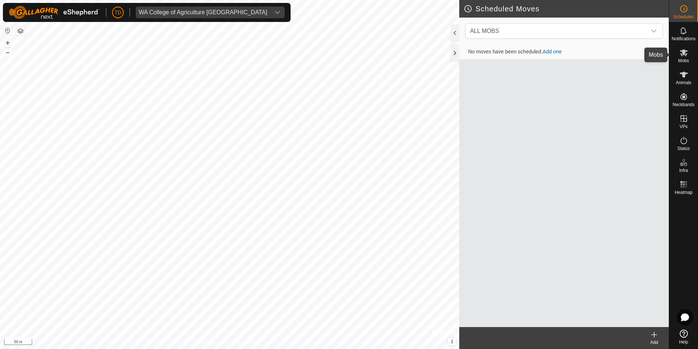
click at [683, 54] on icon at bounding box center [684, 52] width 8 height 7
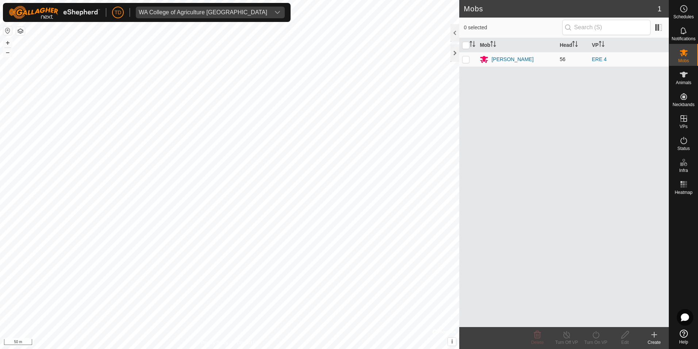
click at [469, 60] on p-checkbox at bounding box center [465, 59] width 7 height 6
checkbox input "true"
click at [598, 336] on icon at bounding box center [596, 334] width 9 height 9
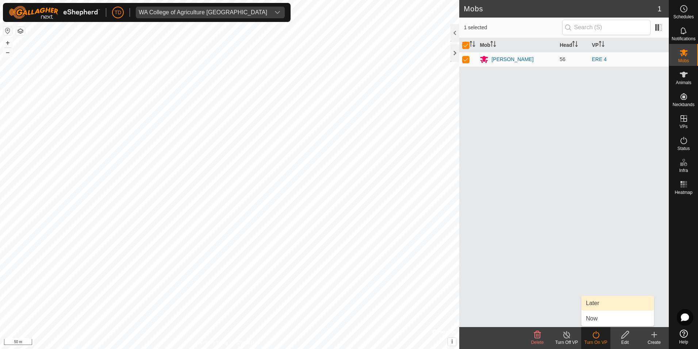
click at [595, 301] on link "Later" at bounding box center [618, 303] width 72 height 15
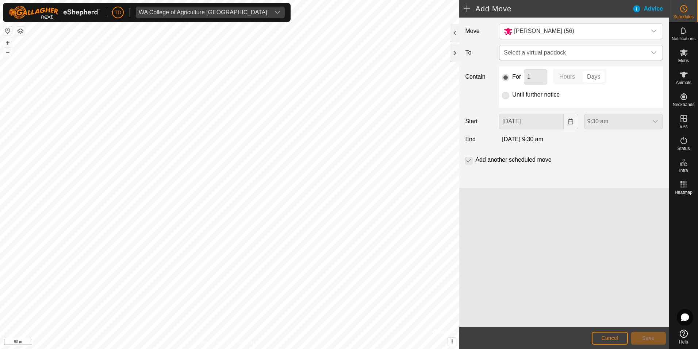
click at [559, 50] on span "Select a virtual paddock" at bounding box center [574, 52] width 146 height 15
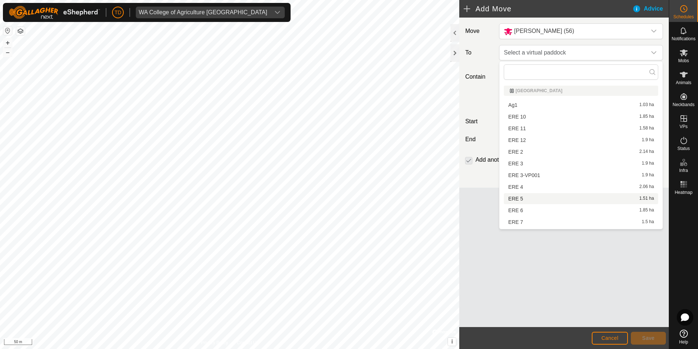
click at [521, 196] on li "ERE 5 1.51 ha" at bounding box center [581, 198] width 155 height 11
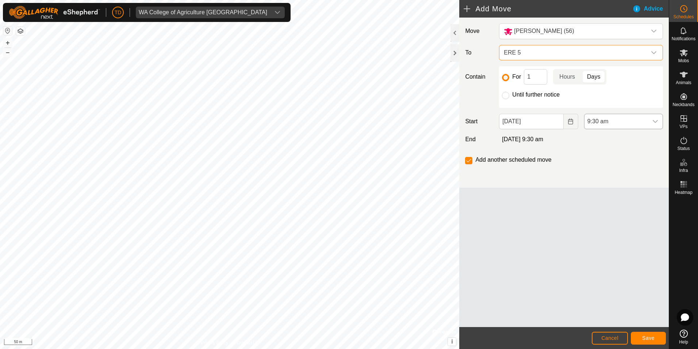
click at [656, 122] on icon "dropdown trigger" at bounding box center [656, 121] width 6 height 6
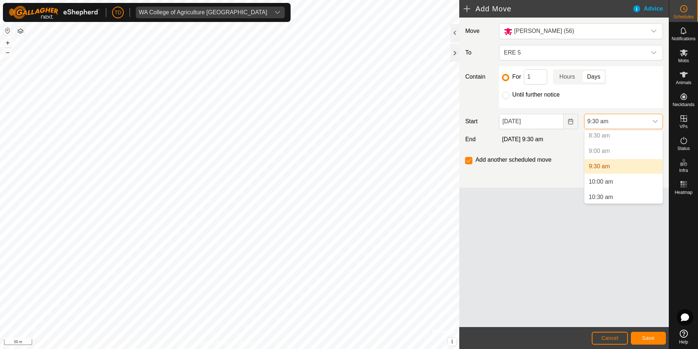
scroll to position [270, 0]
click at [610, 172] on li "10:00 am" at bounding box center [624, 174] width 78 height 15
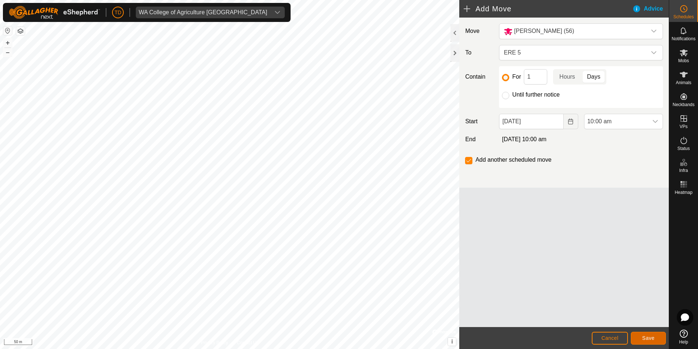
click at [647, 337] on span "Save" at bounding box center [649, 338] width 12 height 6
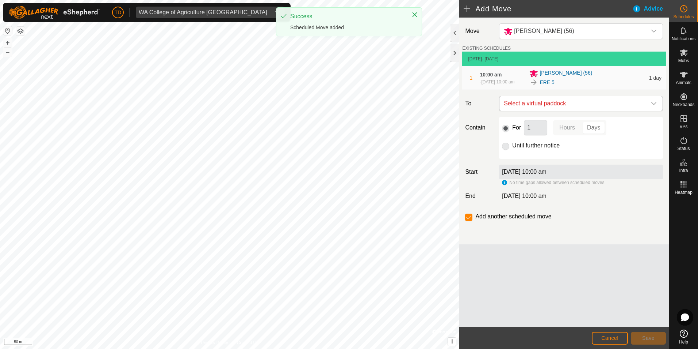
click at [578, 104] on span "Select a virtual paddock" at bounding box center [574, 103] width 146 height 15
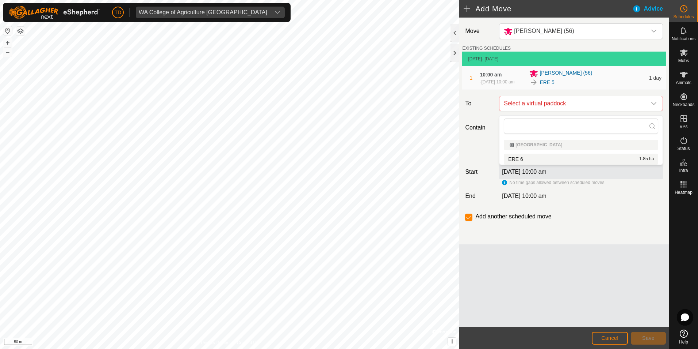
click at [526, 145] on div "[GEOGRAPHIC_DATA]" at bounding box center [581, 144] width 143 height 4
click at [523, 157] on li "ERE 6 1.85 ha" at bounding box center [581, 158] width 155 height 11
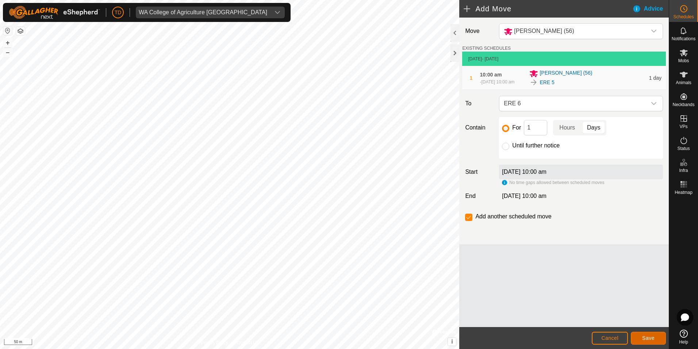
click at [642, 335] on button "Save" at bounding box center [648, 337] width 35 height 13
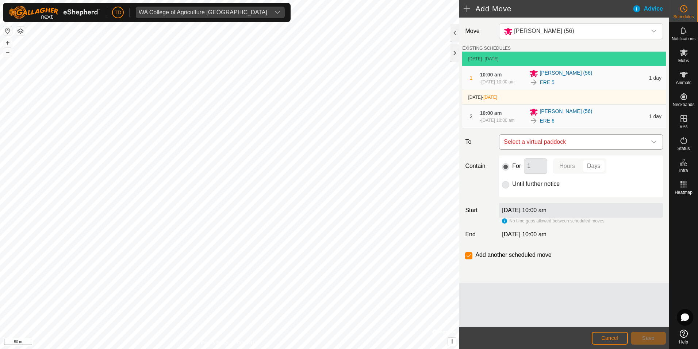
click at [652, 145] on icon "dropdown trigger" at bounding box center [654, 142] width 6 height 6
click at [547, 187] on li "No results found" at bounding box center [581, 185] width 163 height 15
click at [557, 336] on footer "Cancel Save" at bounding box center [565, 338] width 210 height 22
drag, startPoint x: 557, startPoint y: 336, endPoint x: 616, endPoint y: 338, distance: 59.2
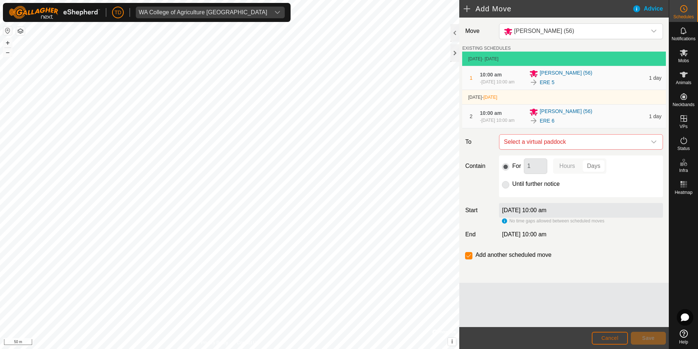
click at [616, 338] on span "Cancel" at bounding box center [610, 338] width 17 height 6
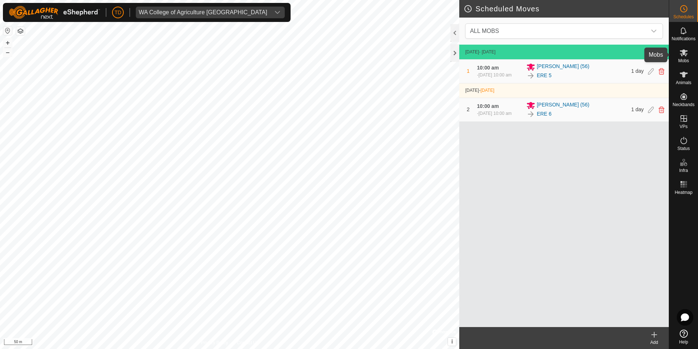
click at [682, 54] on icon at bounding box center [684, 52] width 8 height 7
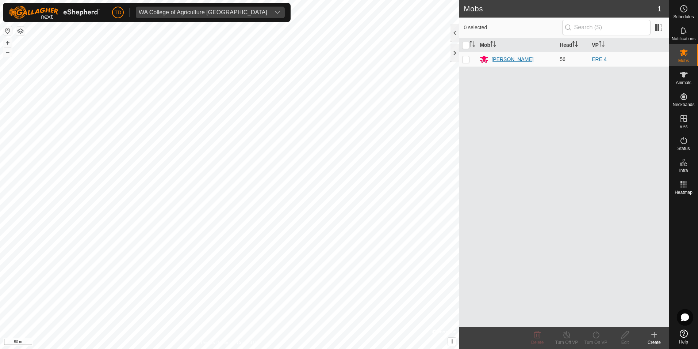
click at [506, 58] on div "[PERSON_NAME]" at bounding box center [513, 60] width 42 height 8
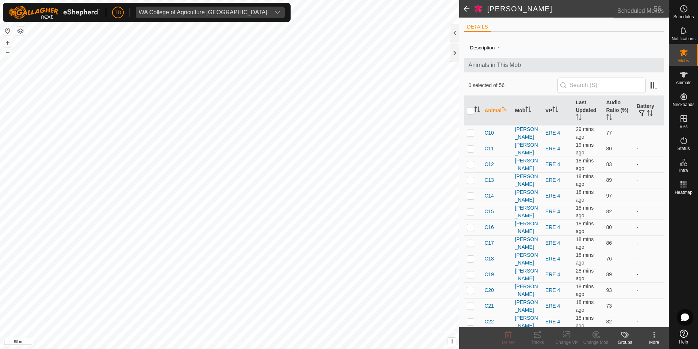
click at [682, 9] on icon at bounding box center [684, 8] width 9 height 9
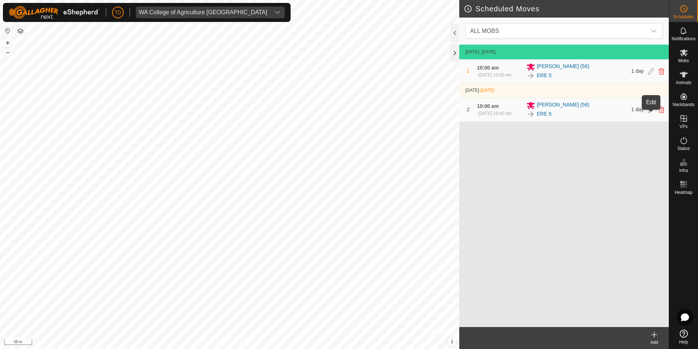
click at [650, 113] on icon at bounding box center [651, 109] width 6 height 7
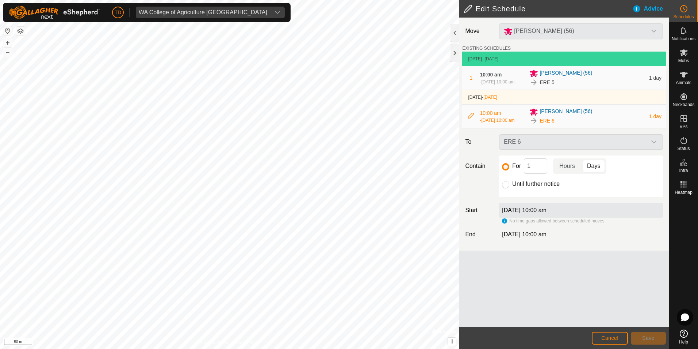
click at [629, 340] on footer "Cancel Save" at bounding box center [565, 338] width 210 height 22
click at [602, 336] on button "Cancel" at bounding box center [610, 337] width 36 height 13
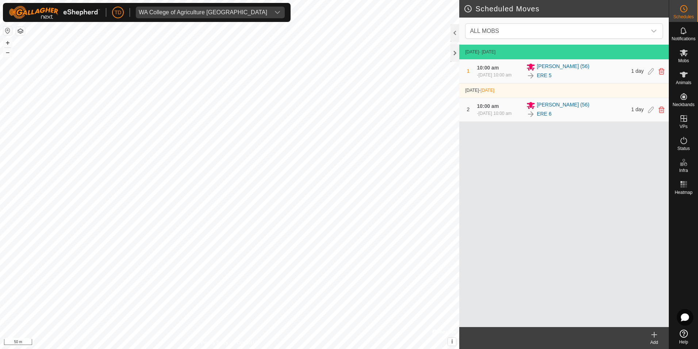
click at [682, 334] on icon at bounding box center [684, 333] width 8 height 8
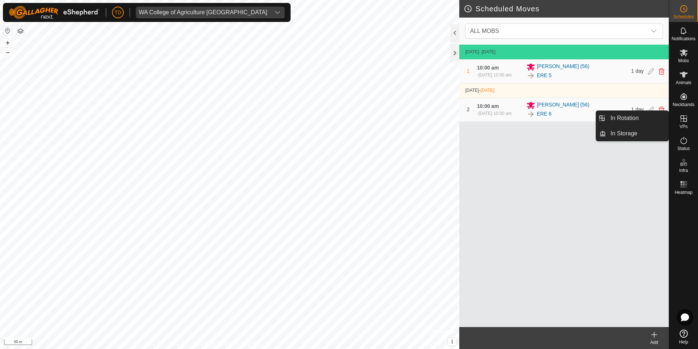
click at [685, 123] on es-virtualpaddocks-svg-icon at bounding box center [684, 119] width 13 height 12
click at [639, 117] on link "In Rotation" at bounding box center [637, 118] width 62 height 15
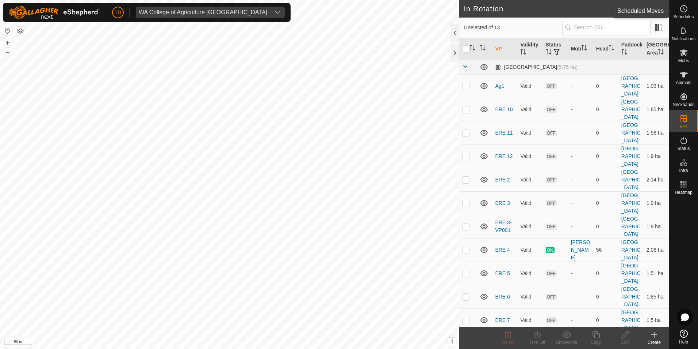
click at [686, 14] on es-schedule-vp-svg-icon at bounding box center [684, 9] width 13 height 12
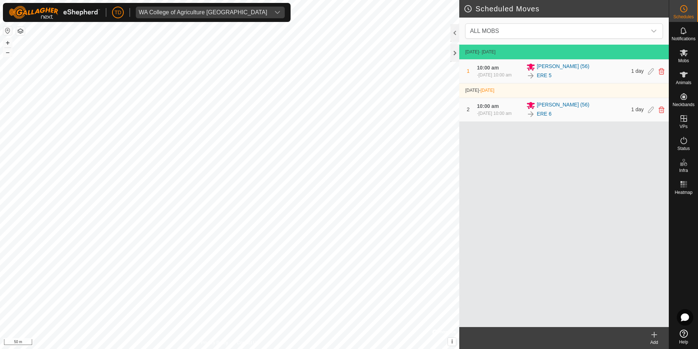
click at [657, 332] on icon at bounding box center [654, 334] width 9 height 9
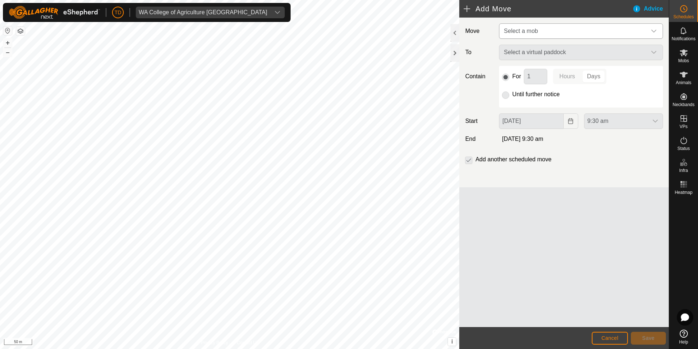
click at [540, 29] on span "Select a mob" at bounding box center [574, 31] width 146 height 15
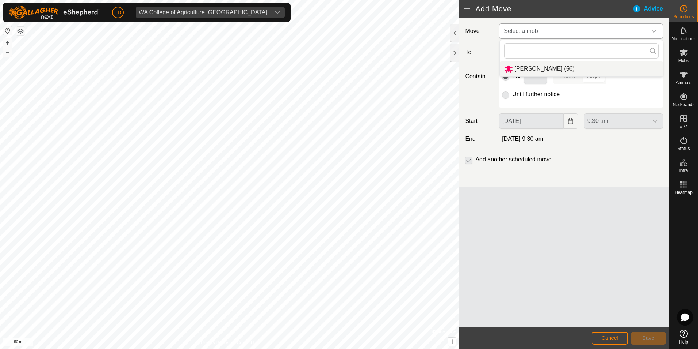
click at [526, 72] on li "[PERSON_NAME] (56)" at bounding box center [581, 68] width 163 height 15
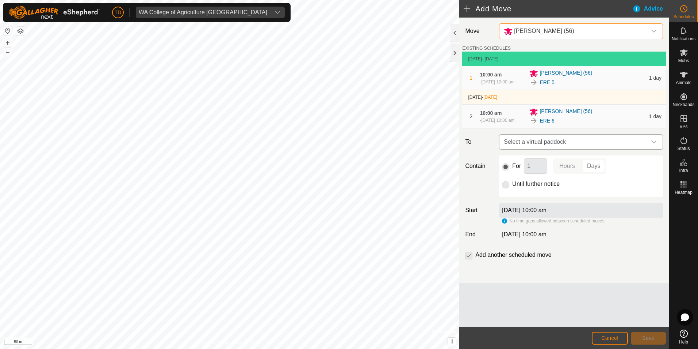
click at [537, 147] on span "Select a virtual paddock" at bounding box center [574, 141] width 146 height 15
click at [624, 170] on input "text" at bounding box center [581, 167] width 155 height 15
click at [652, 144] on div "dropdown trigger" at bounding box center [654, 141] width 15 height 15
click at [514, 213] on label "[DATE] 10:00 am" at bounding box center [524, 210] width 45 height 6
click at [515, 213] on label "[DATE] 10:00 am" at bounding box center [524, 210] width 45 height 6
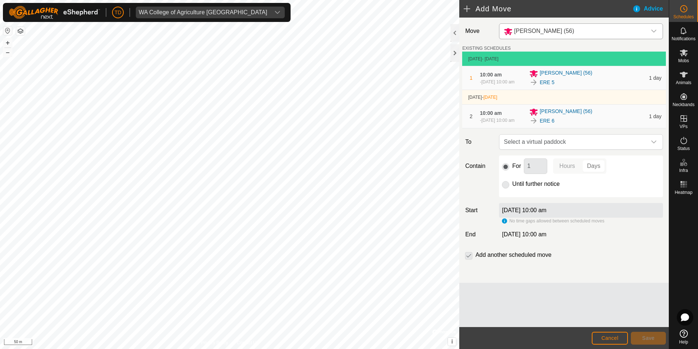
click at [572, 123] on div "ERE 6" at bounding box center [587, 120] width 115 height 9
click at [561, 116] on span "[PERSON_NAME] (56)" at bounding box center [566, 111] width 53 height 9
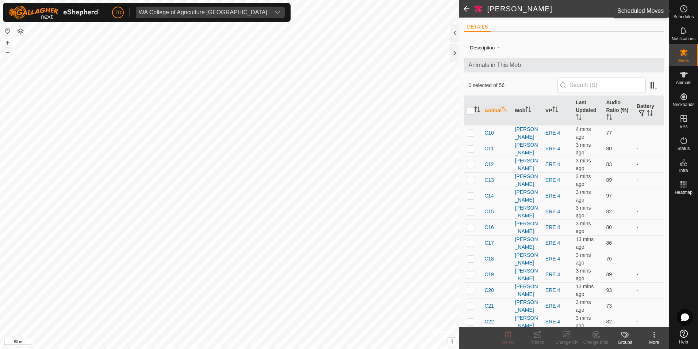
click at [679, 7] on es-schedule-vp-svg-icon at bounding box center [684, 9] width 13 height 12
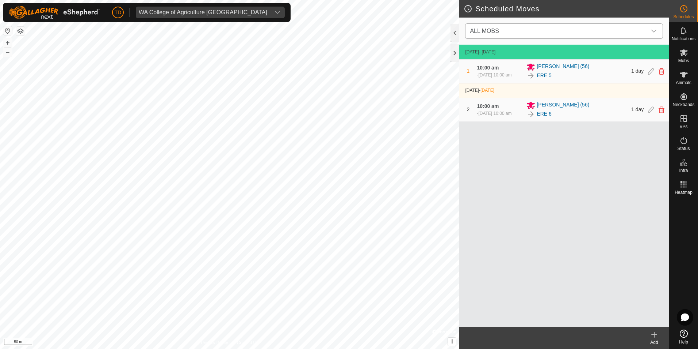
click at [543, 34] on span "ALL MOBS" at bounding box center [557, 31] width 180 height 15
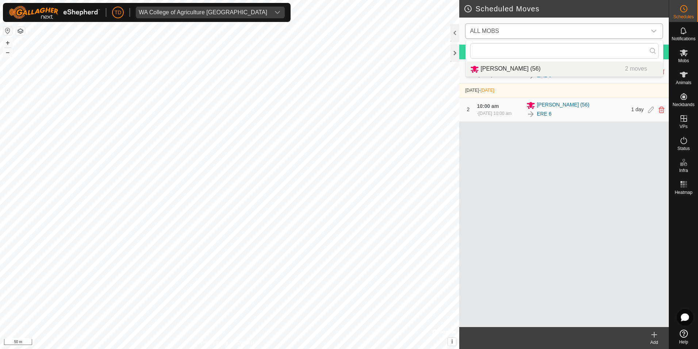
click at [538, 36] on span "ALL MOBS" at bounding box center [557, 31] width 180 height 15
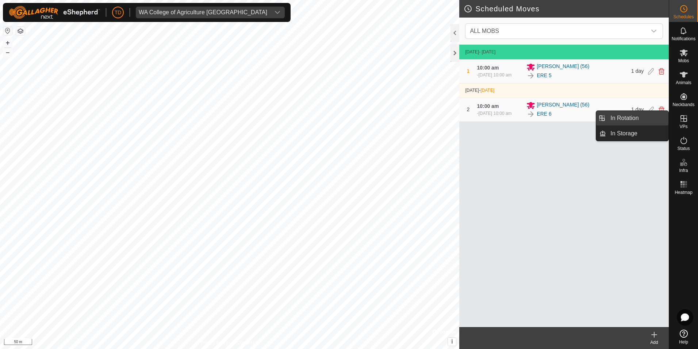
drag, startPoint x: 662, startPoint y: 123, endPoint x: 632, endPoint y: 121, distance: 30.1
click at [633, 119] on link "In Rotation" at bounding box center [637, 118] width 62 height 15
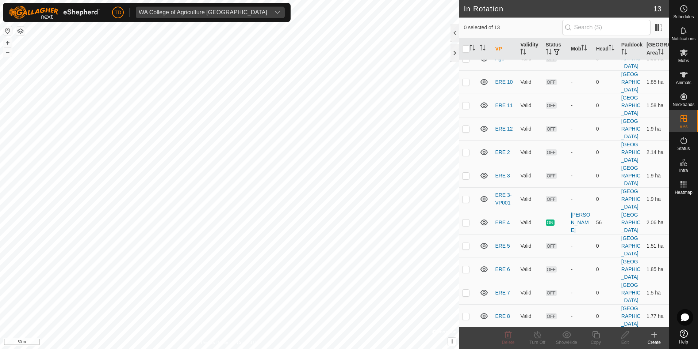
scroll to position [52, 0]
click at [685, 12] on circle at bounding box center [684, 8] width 7 height 7
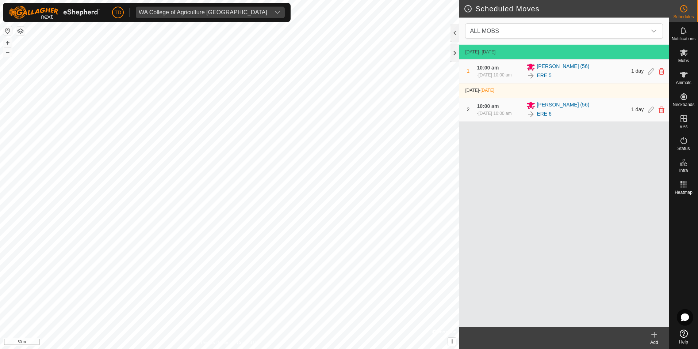
click at [657, 337] on icon at bounding box center [654, 334] width 9 height 9
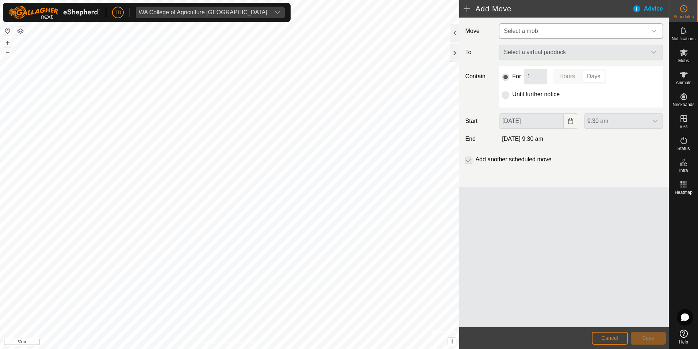
click at [655, 28] on icon "dropdown trigger" at bounding box center [654, 31] width 6 height 6
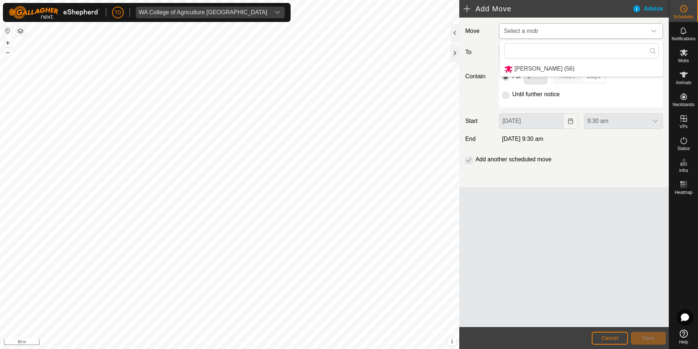
click at [526, 69] on li "[PERSON_NAME] (56)" at bounding box center [581, 68] width 163 height 15
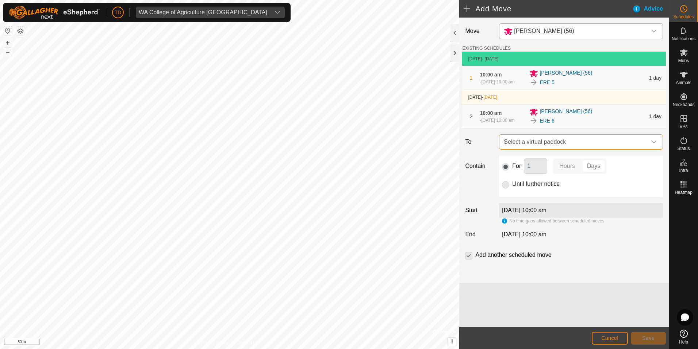
click at [531, 147] on span "Select a virtual paddock" at bounding box center [574, 141] width 146 height 15
click at [549, 125] on link "ERE 6" at bounding box center [547, 121] width 15 height 8
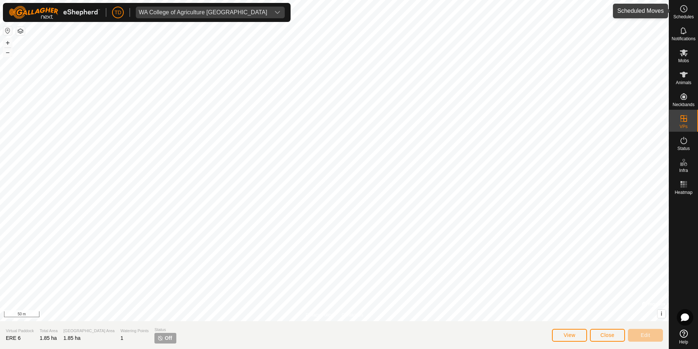
click at [692, 11] on div "Schedules" at bounding box center [684, 11] width 29 height 22
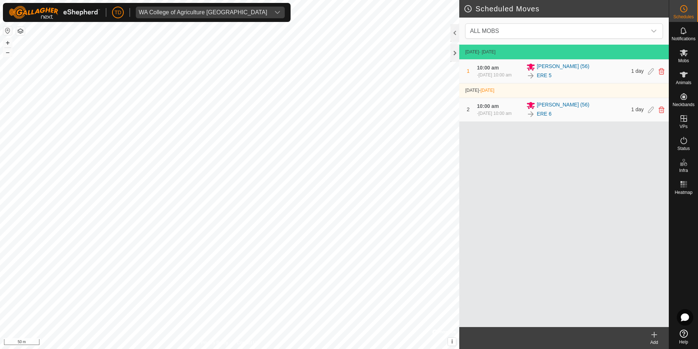
click at [655, 335] on icon at bounding box center [655, 334] width 0 height 5
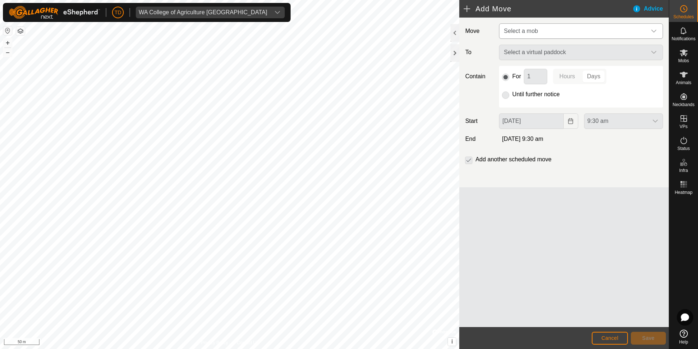
click at [525, 29] on span "Select a mob" at bounding box center [521, 31] width 34 height 6
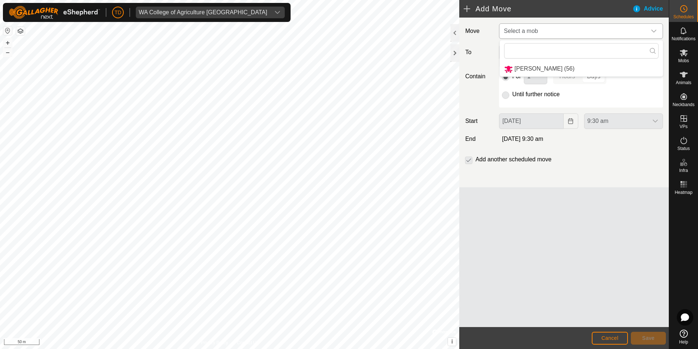
click at [537, 68] on li "[PERSON_NAME] (56)" at bounding box center [581, 68] width 163 height 15
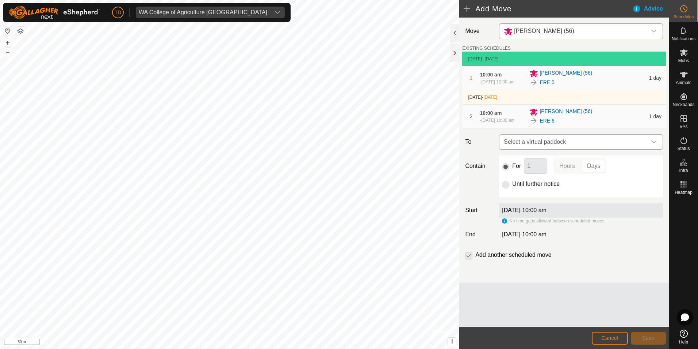
click at [526, 148] on span "Select a virtual paddock" at bounding box center [574, 141] width 146 height 15
click at [529, 186] on li "No results found" at bounding box center [581, 185] width 163 height 15
click at [686, 139] on icon at bounding box center [684, 140] width 9 height 9
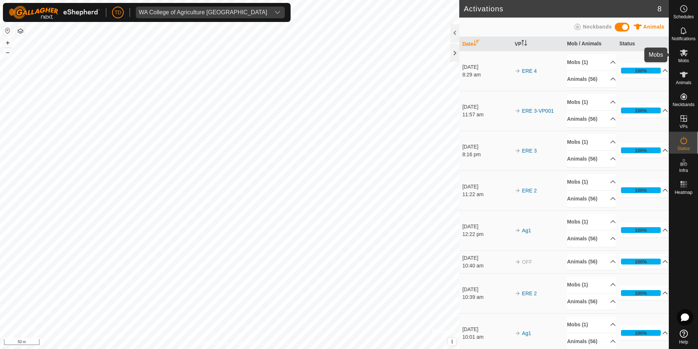
click at [689, 53] on es-mob-svg-icon at bounding box center [684, 53] width 13 height 12
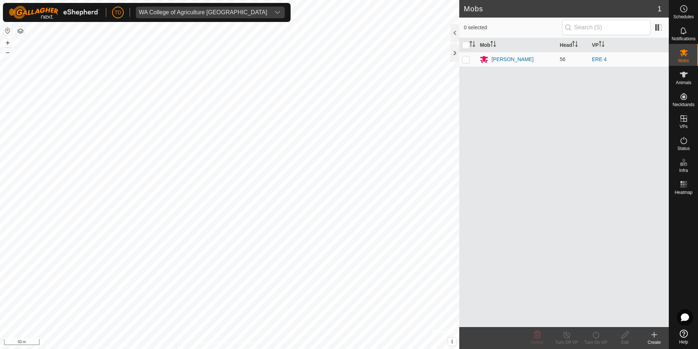
click at [454, 31] on div at bounding box center [455, 33] width 9 height 18
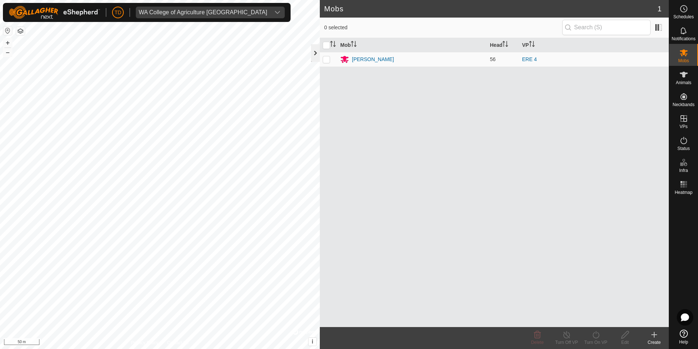
click at [313, 53] on div at bounding box center [315, 53] width 9 height 18
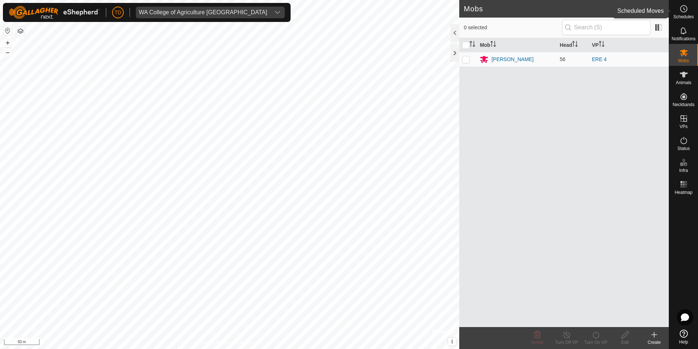
click at [682, 12] on circle at bounding box center [684, 8] width 7 height 7
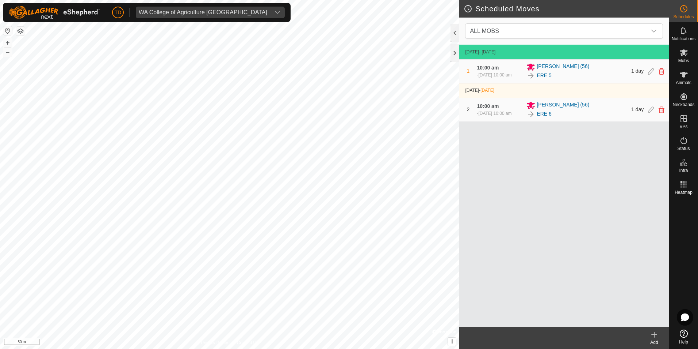
click at [655, 336] on icon at bounding box center [655, 334] width 0 height 5
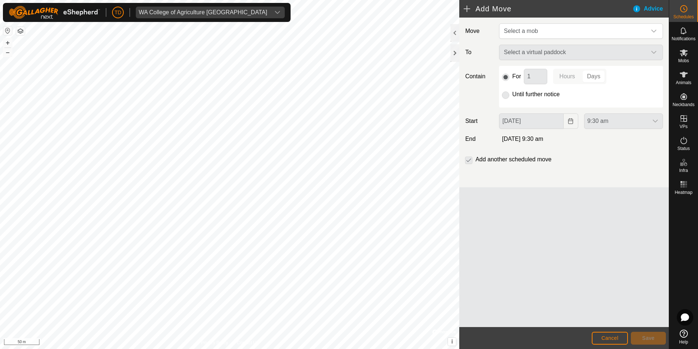
click at [648, 8] on div "Advice" at bounding box center [651, 8] width 37 height 9
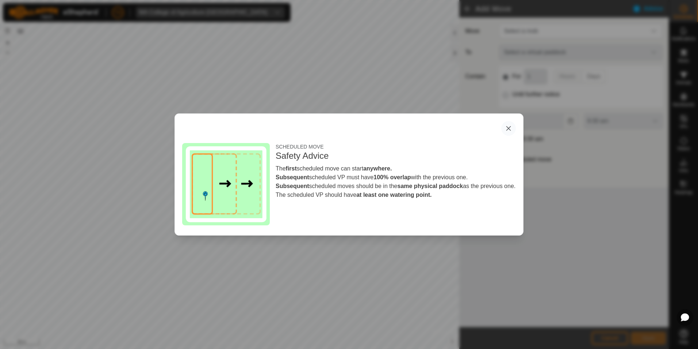
click at [511, 121] on button "button" at bounding box center [509, 128] width 15 height 15
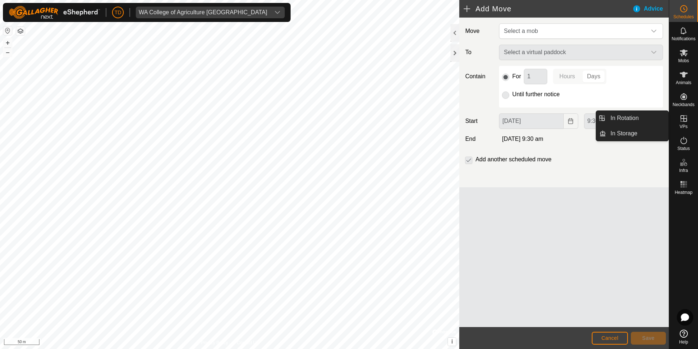
click at [682, 121] on icon at bounding box center [684, 118] width 7 height 7
click at [683, 123] on es-virtualpaddocks-svg-icon at bounding box center [684, 119] width 13 height 12
click at [642, 121] on link "In Rotation" at bounding box center [637, 118] width 62 height 15
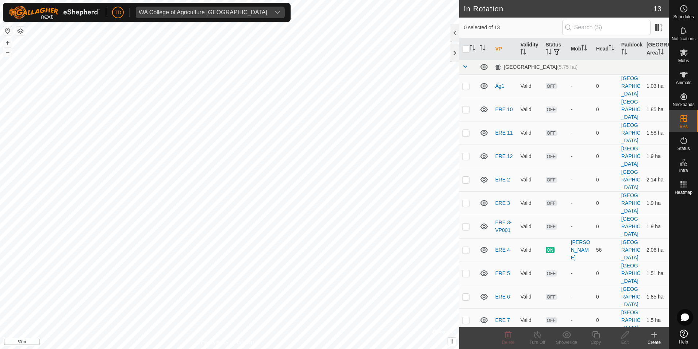
click at [467, 299] on p-checkbox at bounding box center [465, 296] width 7 height 6
checkbox input "true"
click at [466, 321] on p-checkbox at bounding box center [465, 320] width 7 height 6
checkbox input "true"
click at [465, 272] on p-checkbox at bounding box center [465, 273] width 7 height 6
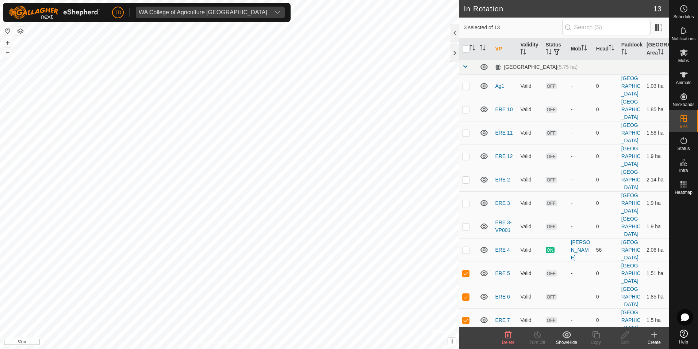
drag, startPoint x: 467, startPoint y: 275, endPoint x: 467, endPoint y: 282, distance: 6.2
click at [467, 276] on p-checkbox at bounding box center [465, 273] width 7 height 6
checkbox input "false"
click at [467, 297] on p-checkbox at bounding box center [465, 296] width 7 height 6
checkbox input "false"
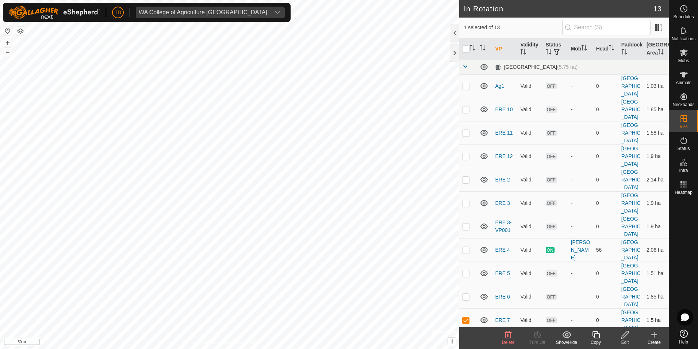
click at [466, 320] on p-checkbox at bounding box center [465, 320] width 7 height 6
checkbox input "false"
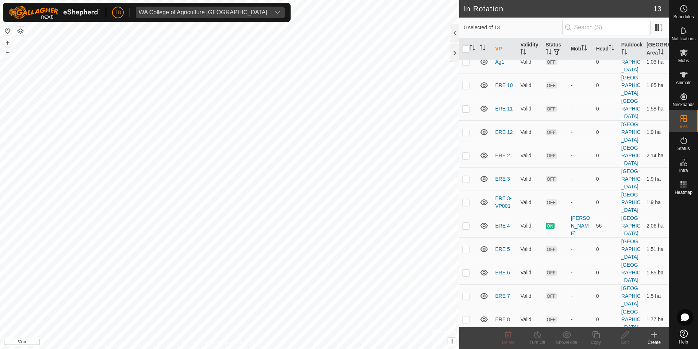
scroll to position [37, 0]
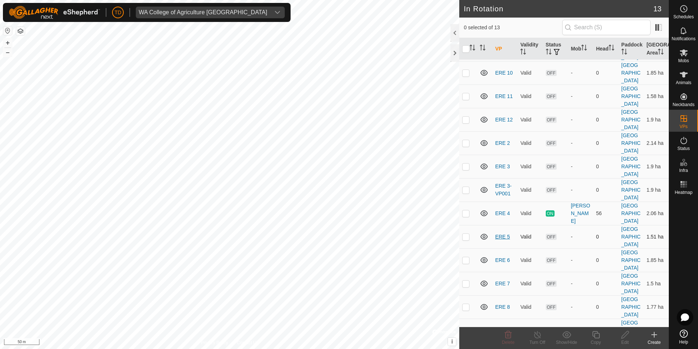
click at [499, 236] on link "ERE 5" at bounding box center [502, 236] width 15 height 6
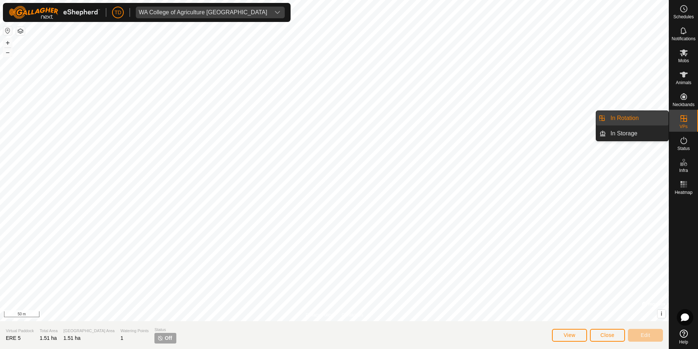
click at [633, 119] on link "In Rotation" at bounding box center [637, 118] width 62 height 15
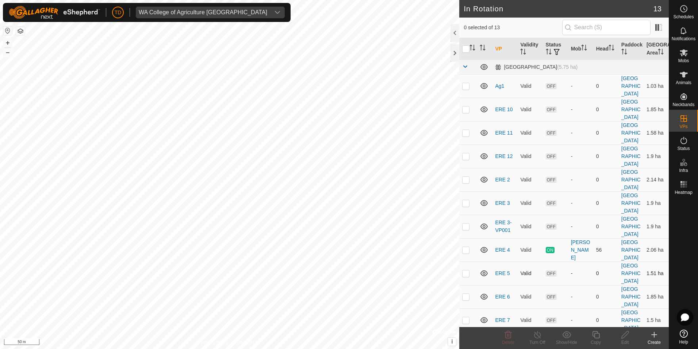
click at [473, 273] on td at bounding box center [469, 272] width 18 height 23
click at [467, 277] on td at bounding box center [469, 272] width 18 height 23
checkbox input "true"
click at [466, 248] on p-checkbox at bounding box center [465, 250] width 7 height 6
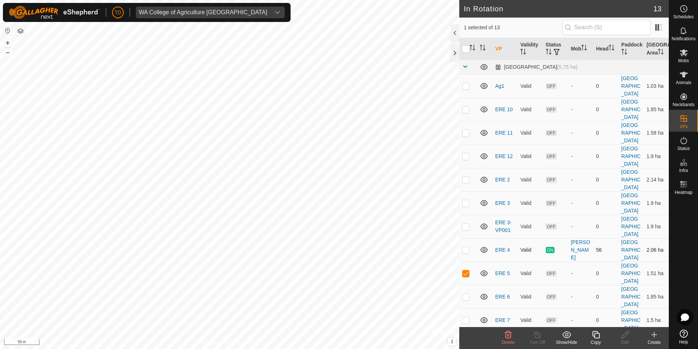
checkbox input "true"
click at [469, 274] on p-checkbox at bounding box center [465, 273] width 7 height 6
click at [467, 273] on p-checkbox at bounding box center [465, 273] width 7 height 6
checkbox input "true"
click at [467, 250] on p-checkbox at bounding box center [465, 250] width 7 height 6
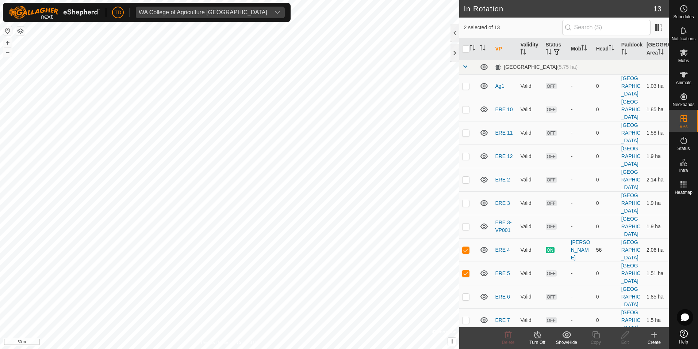
checkbox input "false"
click at [467, 299] on p-checkbox at bounding box center [465, 296] width 7 height 6
checkbox input "true"
click at [466, 273] on p-checkbox at bounding box center [465, 273] width 7 height 6
checkbox input "false"
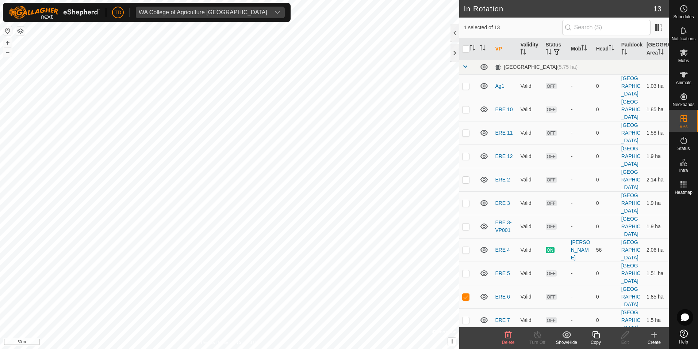
click at [467, 294] on p-checkbox at bounding box center [465, 296] width 7 height 6
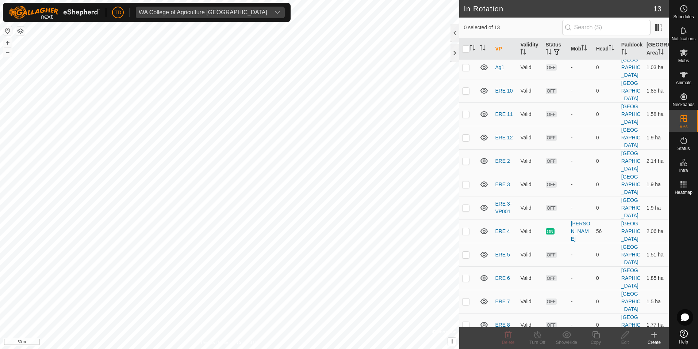
scroll to position [37, 0]
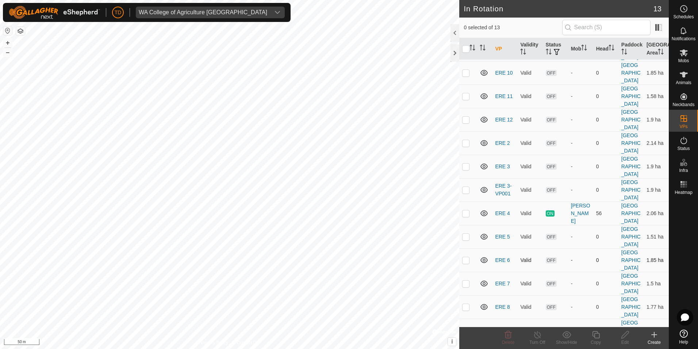
click at [467, 261] on p-checkbox at bounding box center [465, 260] width 7 height 6
checkbox input "true"
click at [468, 284] on p-checkbox at bounding box center [465, 283] width 7 height 6
checkbox input "true"
click at [466, 237] on p-checkbox at bounding box center [465, 236] width 7 height 6
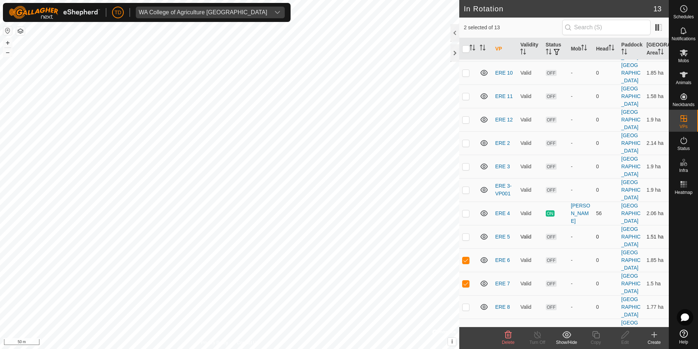
checkbox input "true"
click at [467, 283] on p-checkbox at bounding box center [465, 283] width 7 height 6
checkbox input "false"
click at [466, 259] on p-checkbox at bounding box center [465, 260] width 7 height 6
click at [465, 261] on p-checkbox at bounding box center [465, 260] width 7 height 6
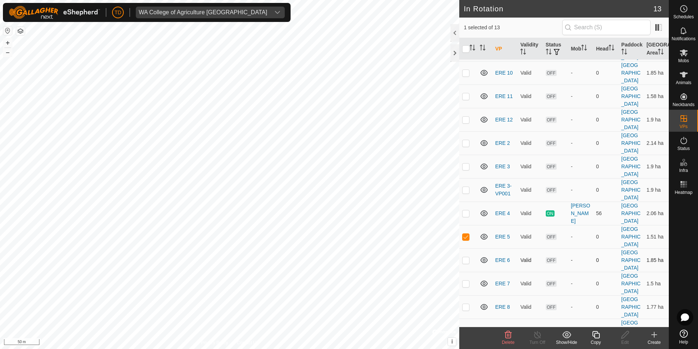
checkbox input "true"
click at [467, 282] on p-checkbox at bounding box center [465, 283] width 7 height 6
checkbox input "true"
click at [464, 236] on p-checkbox at bounding box center [465, 236] width 7 height 6
checkbox input "false"
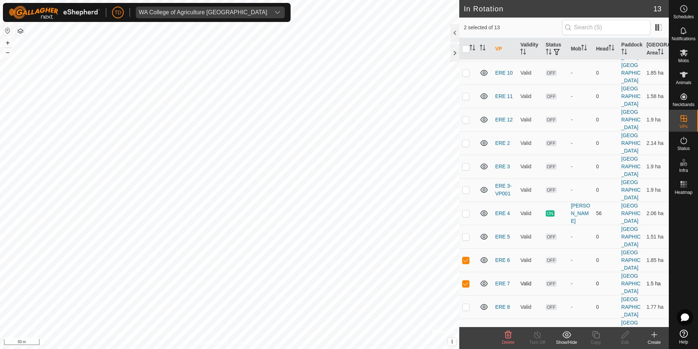
drag, startPoint x: 468, startPoint y: 260, endPoint x: 471, endPoint y: 277, distance: 17.8
click at [468, 260] on p-checkbox at bounding box center [465, 260] width 7 height 6
checkbox input "false"
click at [466, 282] on p-checkbox at bounding box center [465, 283] width 7 height 6
checkbox input "false"
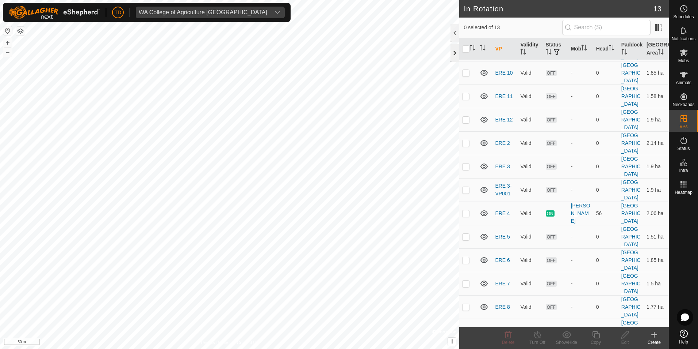
click at [455, 51] on div at bounding box center [455, 53] width 9 height 18
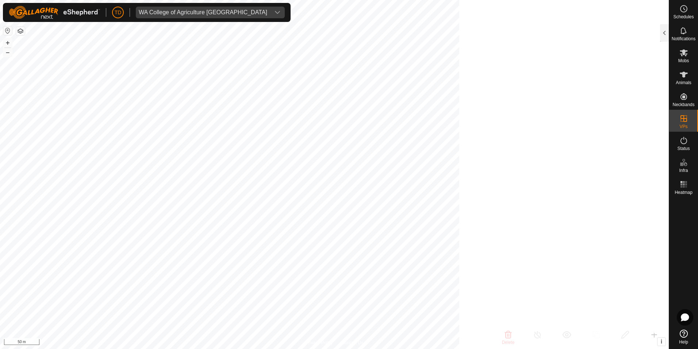
scroll to position [207, 0]
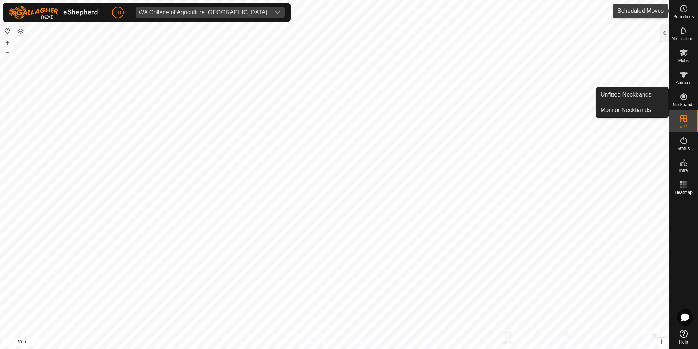
click at [683, 11] on icon at bounding box center [684, 8] width 9 height 9
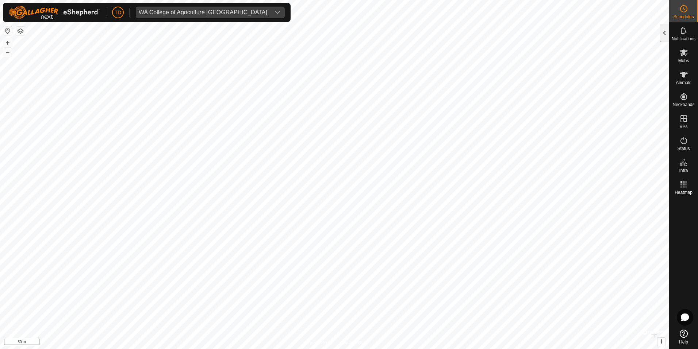
click at [666, 34] on div at bounding box center [664, 33] width 9 height 18
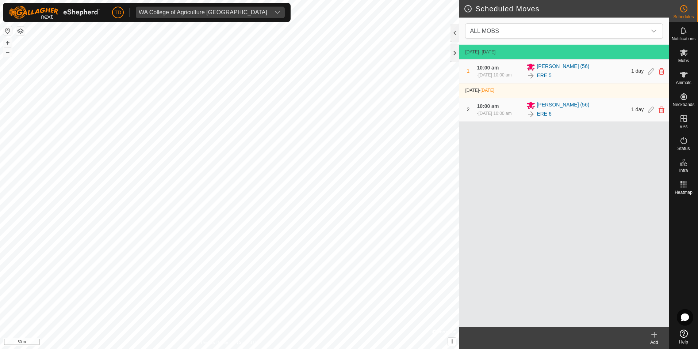
click at [655, 336] on icon at bounding box center [655, 334] width 0 height 5
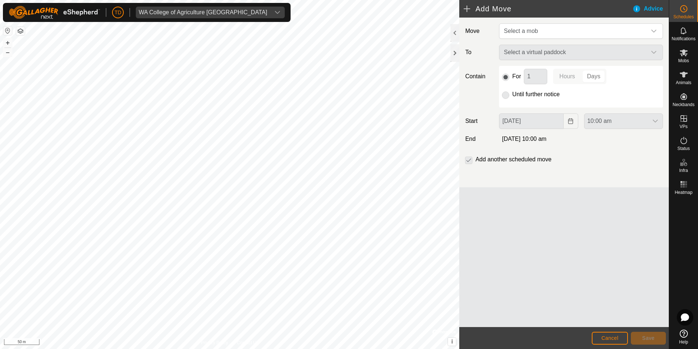
click at [648, 7] on div "Advice" at bounding box center [651, 8] width 37 height 9
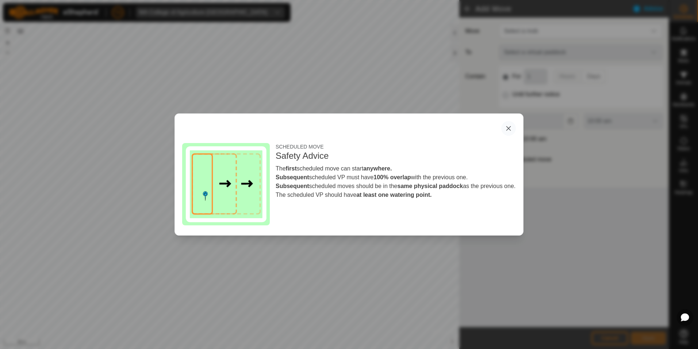
click at [511, 127] on button "button" at bounding box center [509, 128] width 15 height 15
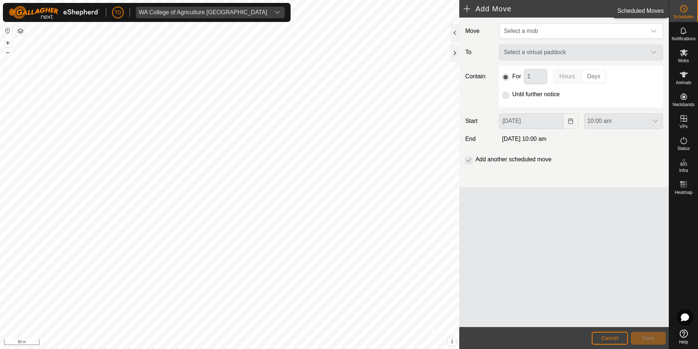
click at [682, 8] on icon at bounding box center [684, 8] width 9 height 9
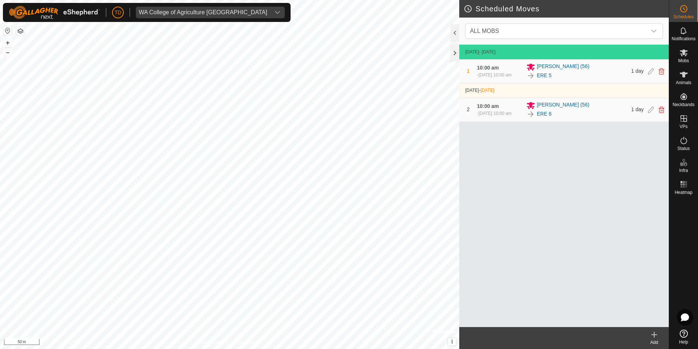
click at [567, 77] on div "ERE 5" at bounding box center [577, 75] width 100 height 9
click at [497, 76] on div "- 23 Aug 2025, 10:00 am" at bounding box center [494, 75] width 35 height 7
click at [650, 72] on icon at bounding box center [651, 71] width 6 height 7
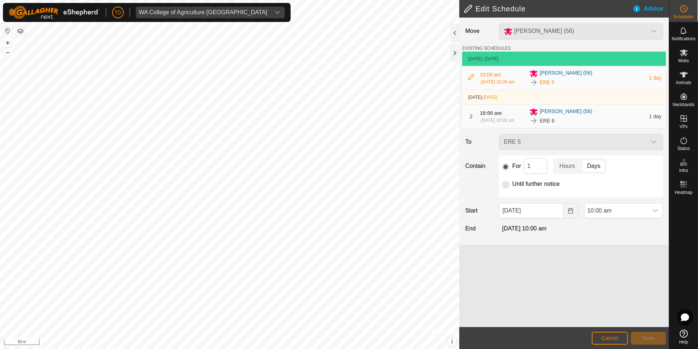
click at [522, 231] on span "[DATE] 10:00 am" at bounding box center [524, 228] width 45 height 6
click at [654, 8] on div "Advice" at bounding box center [651, 8] width 37 height 9
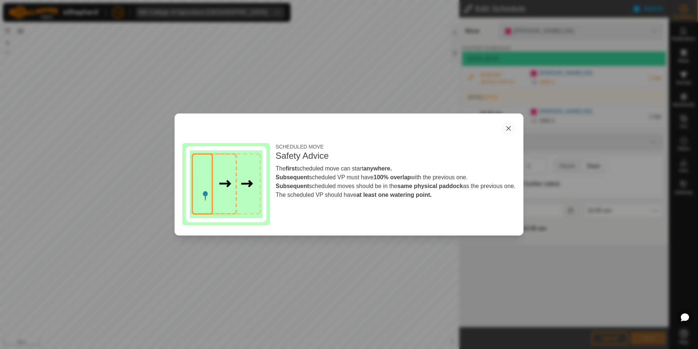
click at [509, 127] on button "button" at bounding box center [509, 128] width 15 height 15
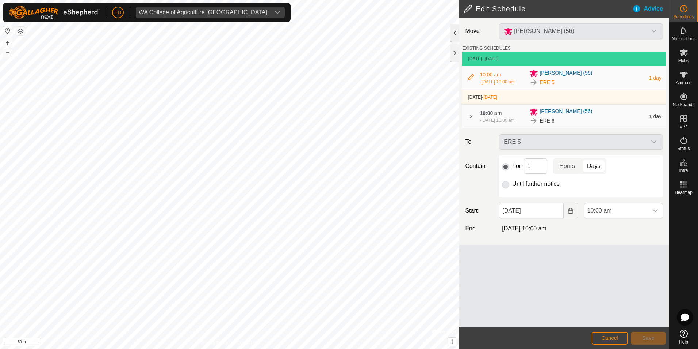
click at [455, 34] on div at bounding box center [455, 33] width 9 height 18
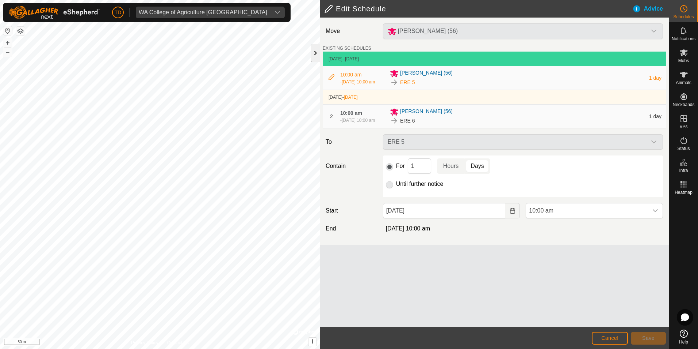
click at [316, 50] on div at bounding box center [315, 53] width 9 height 18
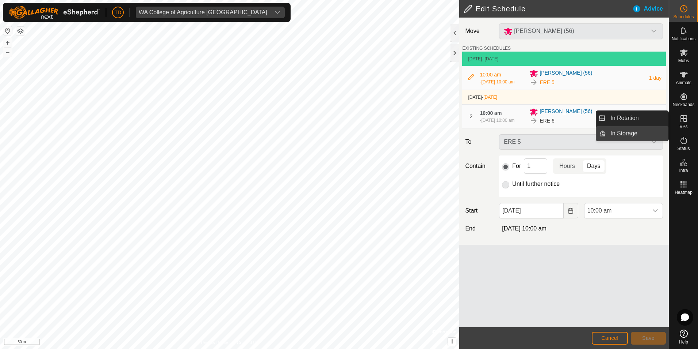
drag, startPoint x: 663, startPoint y: 121, endPoint x: 608, endPoint y: 130, distance: 56.6
click at [633, 119] on link "In Rotation" at bounding box center [637, 118] width 62 height 15
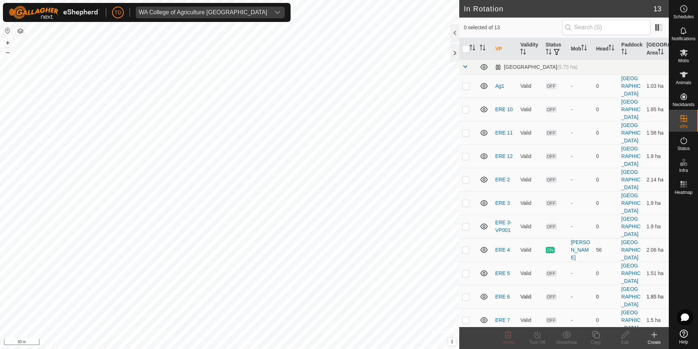
click at [465, 298] on p-checkbox at bounding box center [465, 296] width 7 height 6
checkbox input "true"
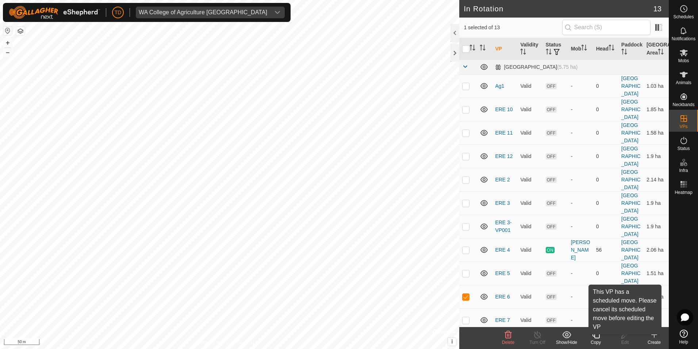
click at [627, 340] on div "Edit" at bounding box center [625, 342] width 29 height 7
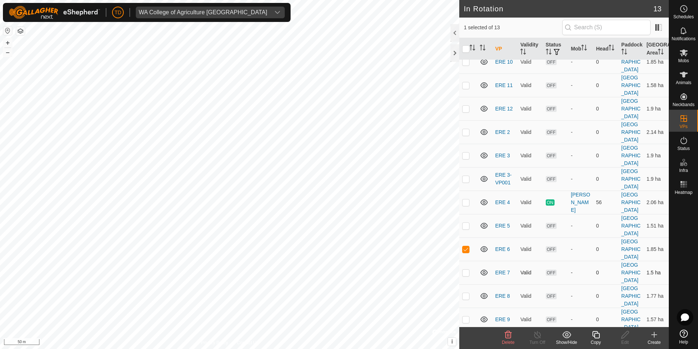
scroll to position [52, 0]
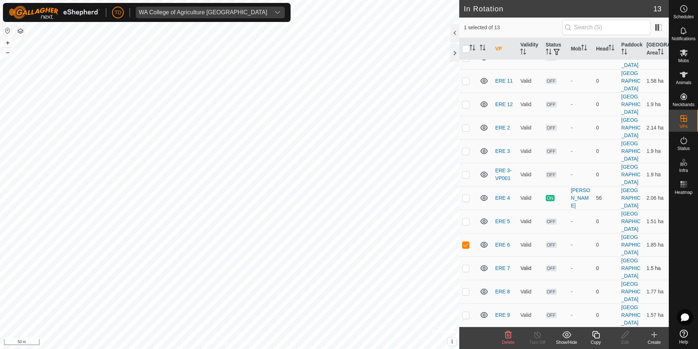
click at [467, 267] on p-checkbox at bounding box center [465, 268] width 7 height 6
checkbox input "true"
click at [465, 245] on p-checkbox at bounding box center [465, 244] width 7 height 6
checkbox input "false"
click at [622, 333] on icon at bounding box center [625, 334] width 9 height 9
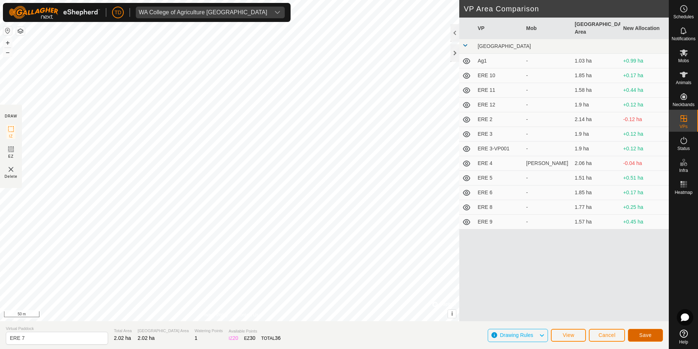
click at [645, 333] on span "Save" at bounding box center [646, 335] width 12 height 6
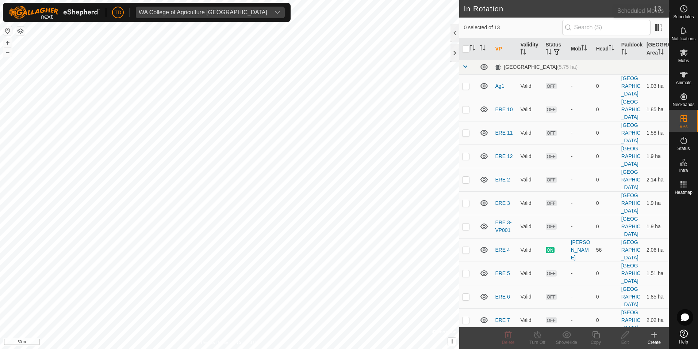
click at [682, 9] on icon at bounding box center [684, 8] width 9 height 9
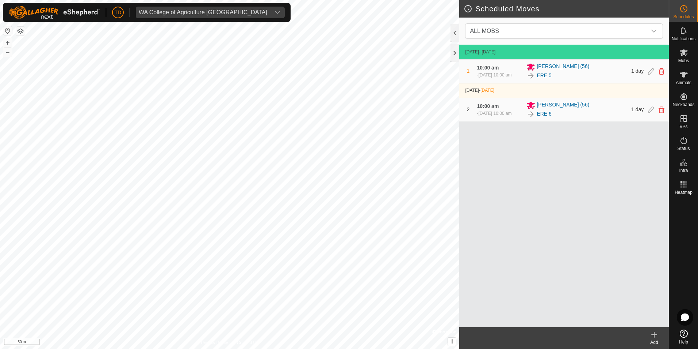
click at [657, 337] on icon at bounding box center [654, 334] width 9 height 9
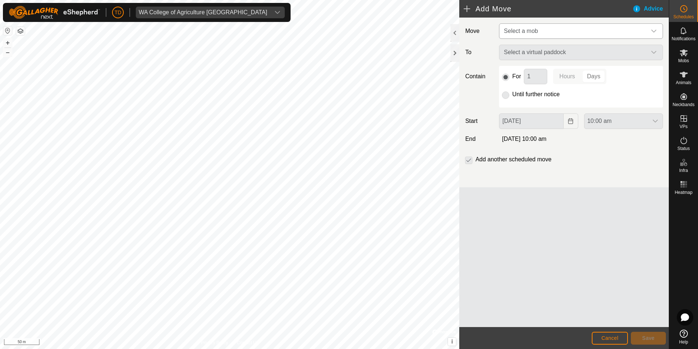
click at [550, 32] on span "Select a mob" at bounding box center [574, 31] width 146 height 15
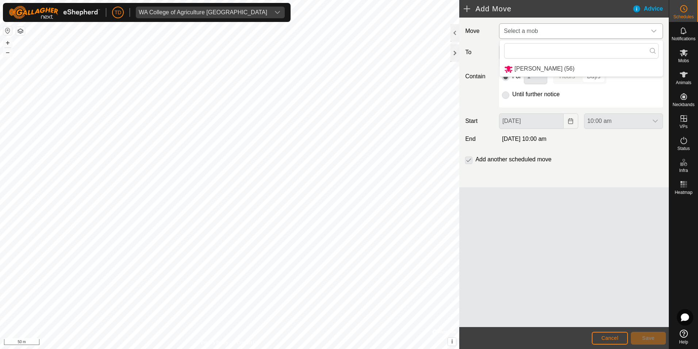
click at [542, 65] on li "[PERSON_NAME] (56)" at bounding box center [581, 68] width 163 height 15
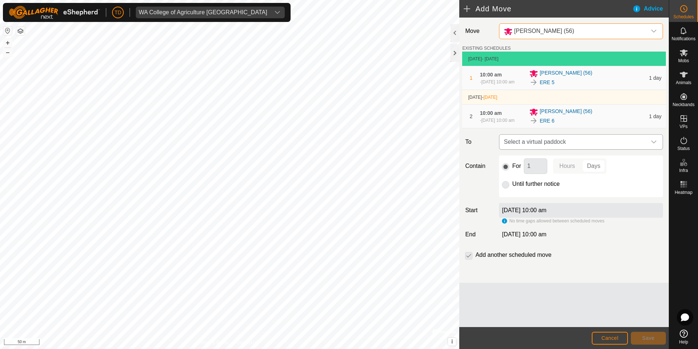
click at [536, 146] on span "Select a virtual paddock" at bounding box center [574, 141] width 146 height 15
click at [518, 201] on li "ERE 7 2.02 ha" at bounding box center [581, 200] width 155 height 11
click at [653, 336] on span "Save" at bounding box center [649, 338] width 12 height 6
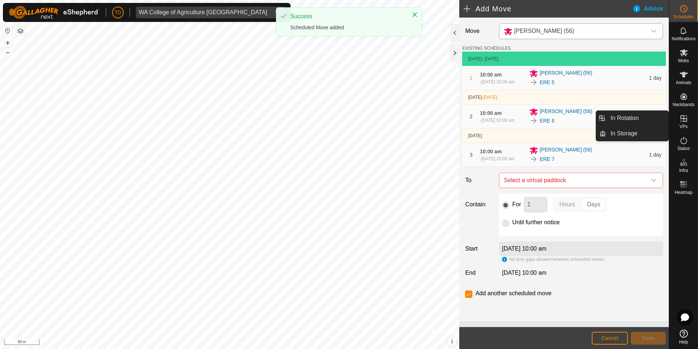
drag, startPoint x: 684, startPoint y: 128, endPoint x: 679, endPoint y: 121, distance: 8.6
click at [686, 120] on icon at bounding box center [684, 118] width 9 height 9
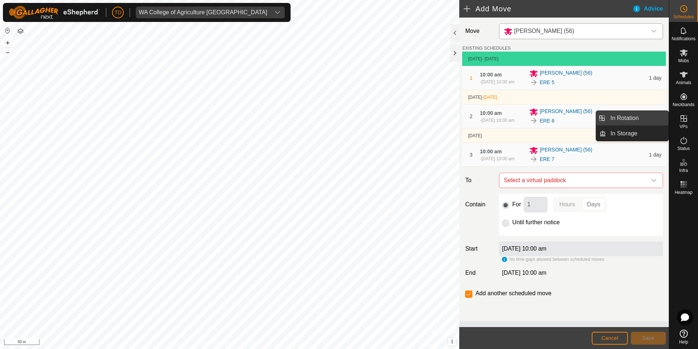
click at [633, 118] on link "In Rotation" at bounding box center [637, 118] width 62 height 15
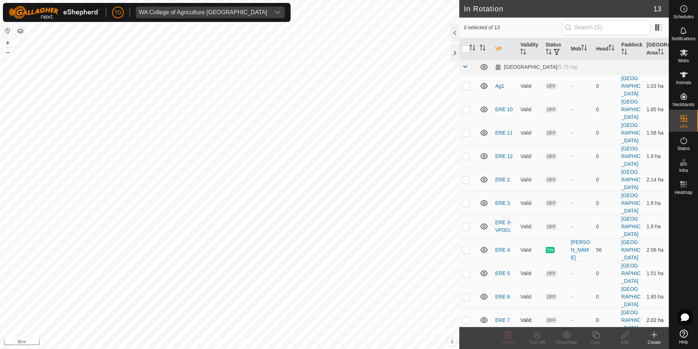
scroll to position [37, 0]
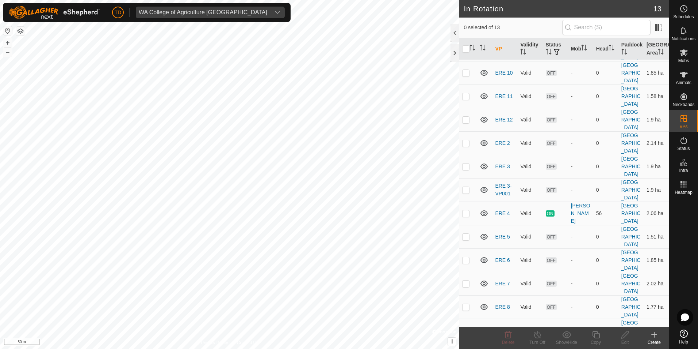
click at [465, 308] on p-checkbox at bounding box center [465, 307] width 7 height 6
checkbox input "true"
click at [466, 285] on p-checkbox at bounding box center [465, 283] width 7 height 6
checkbox input "true"
click at [684, 7] on icon at bounding box center [684, 8] width 9 height 9
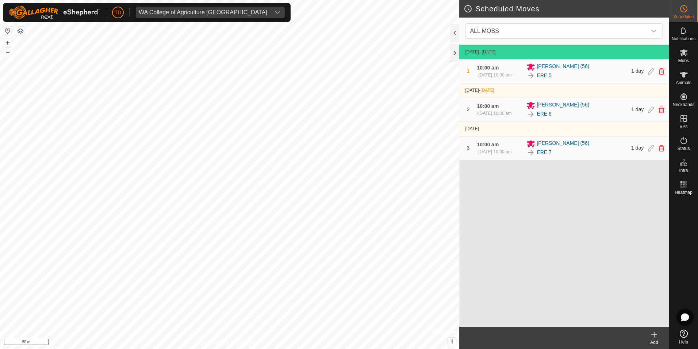
click at [489, 235] on div "22 Aug 2025 - Today 1 10:00 am - 23 Aug 2025, 10:00 am Angus steers (56) ERE 5 …" at bounding box center [565, 186] width 210 height 282
click at [457, 51] on div at bounding box center [455, 53] width 9 height 18
